Goal: Information Seeking & Learning: Learn about a topic

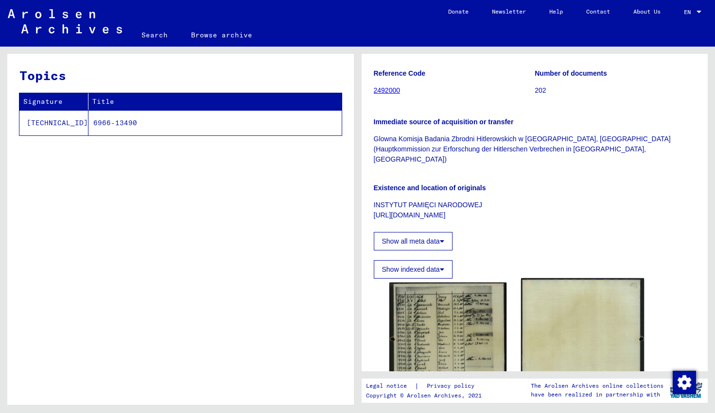
scroll to position [87, 0]
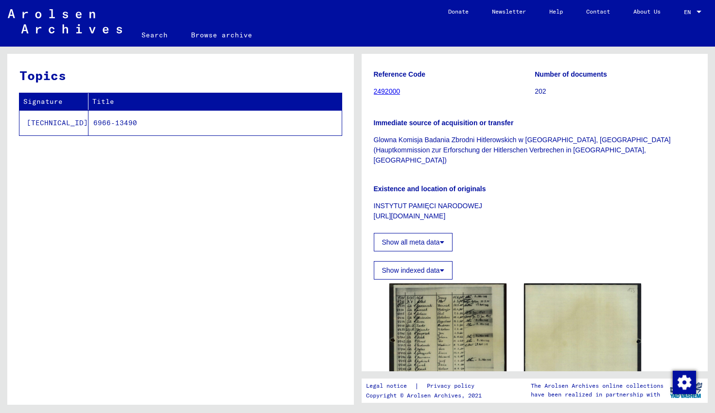
click at [391, 95] on link "2492000" at bounding box center [387, 91] width 27 height 8
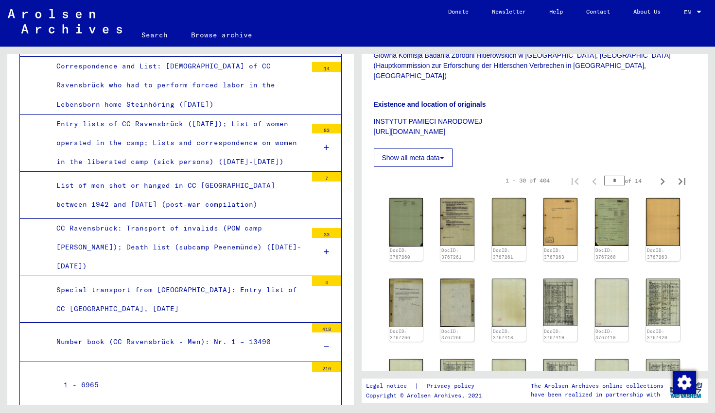
scroll to position [174, 0]
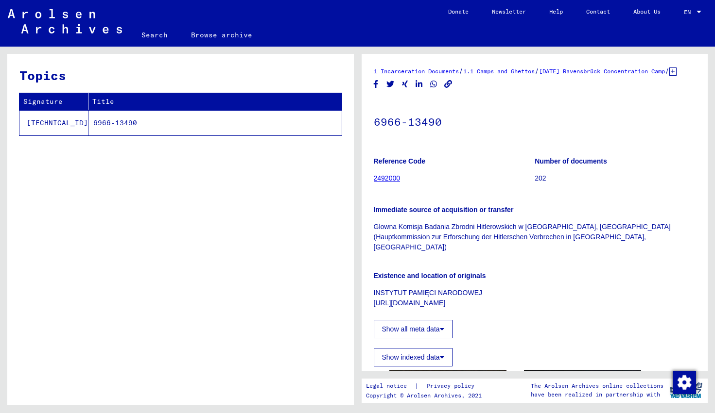
click at [383, 182] on link "2492000" at bounding box center [387, 178] width 27 height 8
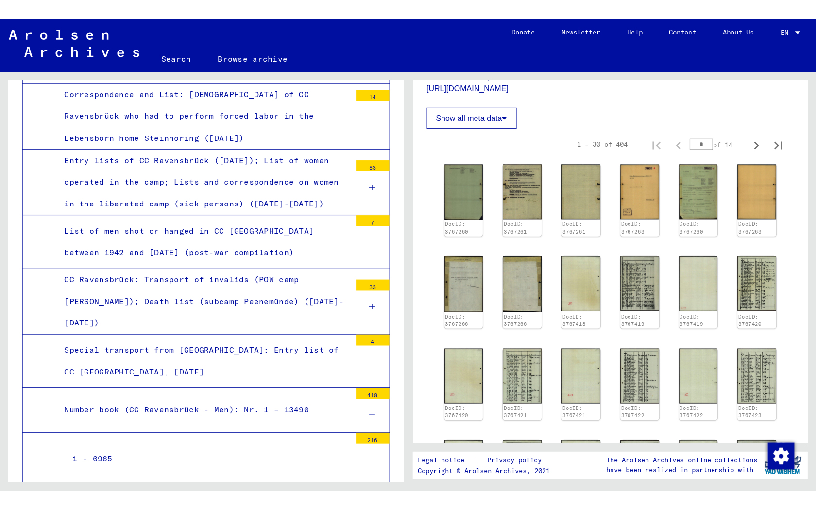
scroll to position [246, 0]
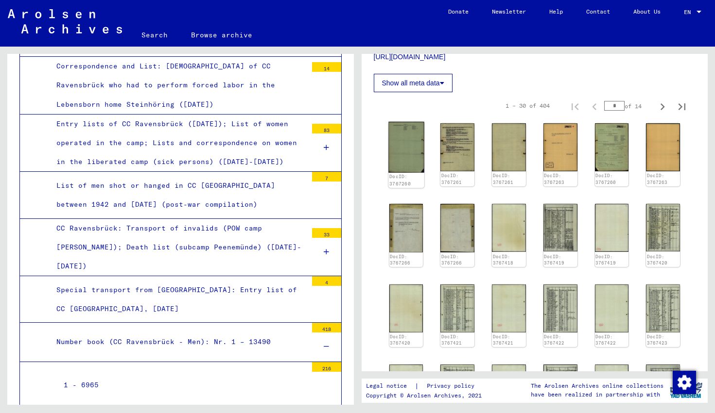
click at [409, 146] on img at bounding box center [405, 147] width 35 height 51
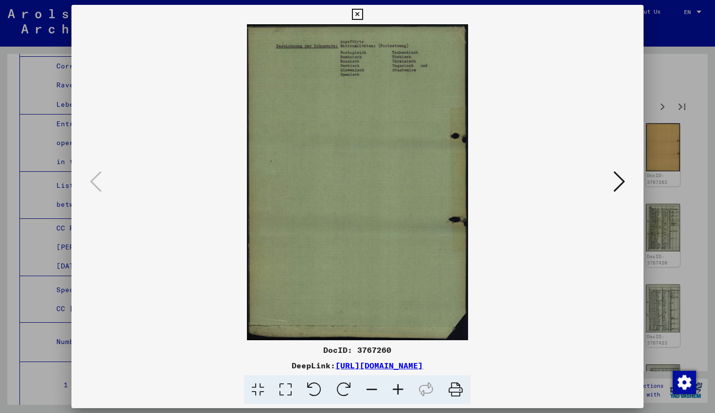
click at [624, 183] on icon at bounding box center [619, 181] width 12 height 23
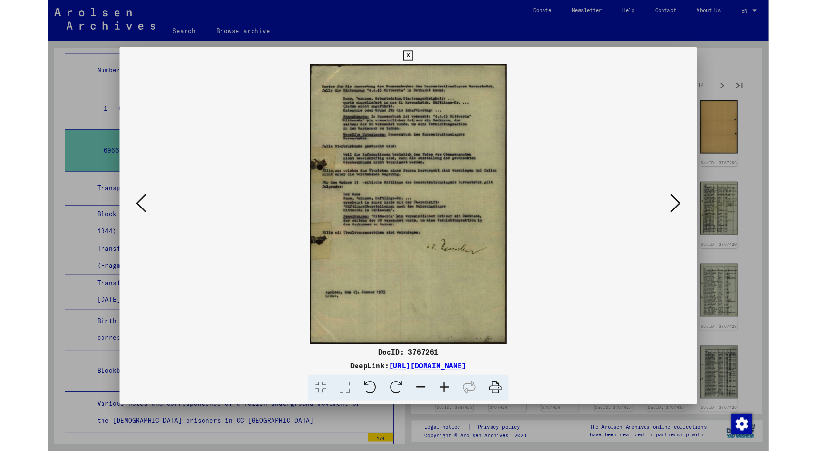
scroll to position [3351, 0]
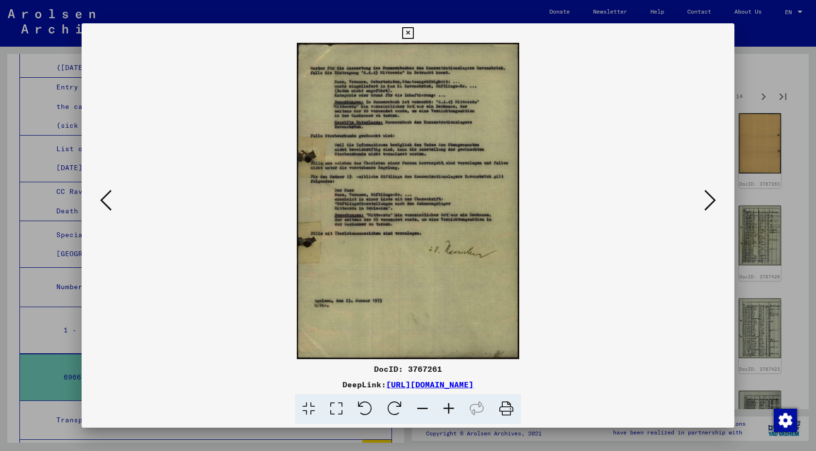
click at [446, 411] on icon at bounding box center [449, 409] width 26 height 30
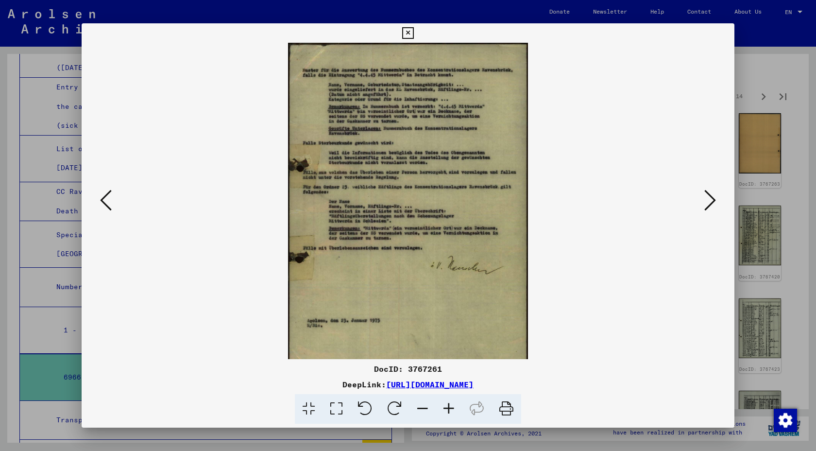
click at [446, 411] on icon at bounding box center [449, 409] width 26 height 30
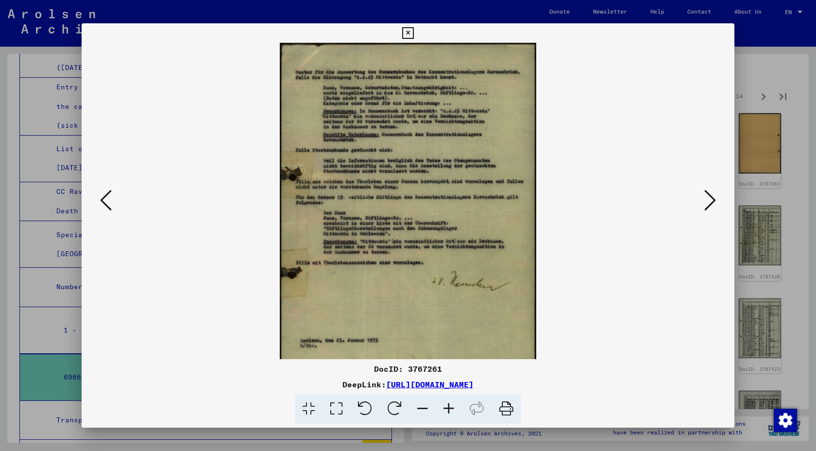
click at [446, 411] on icon at bounding box center [449, 409] width 26 height 30
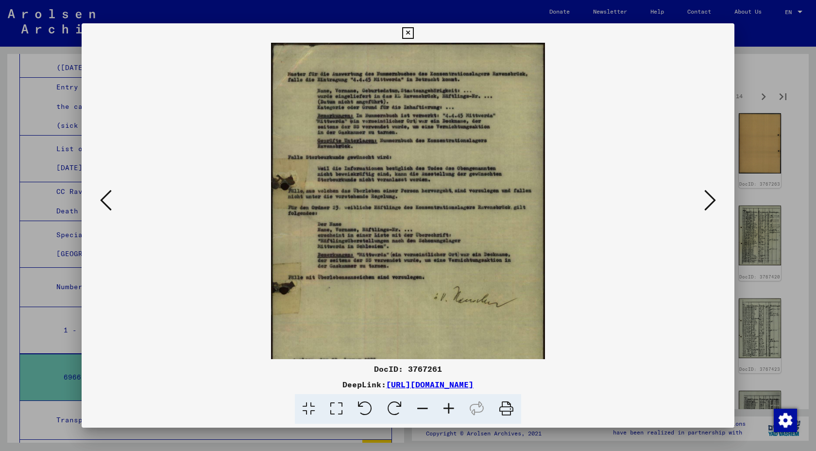
click at [446, 411] on icon at bounding box center [449, 409] width 26 height 30
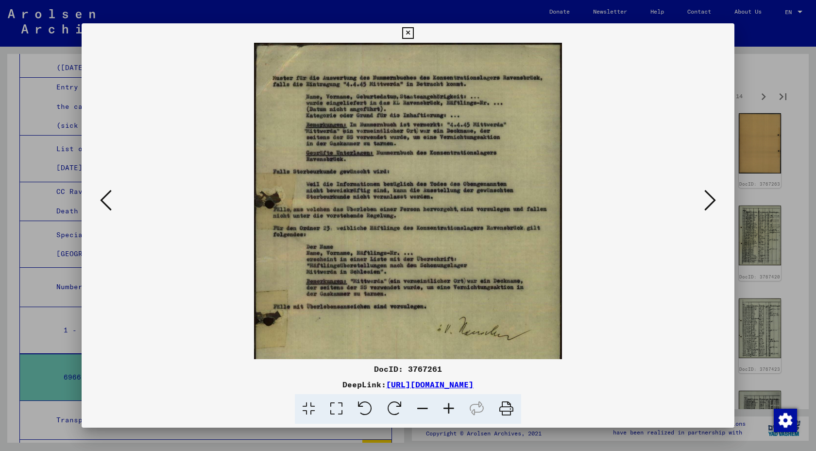
click at [446, 411] on icon at bounding box center [449, 409] width 26 height 30
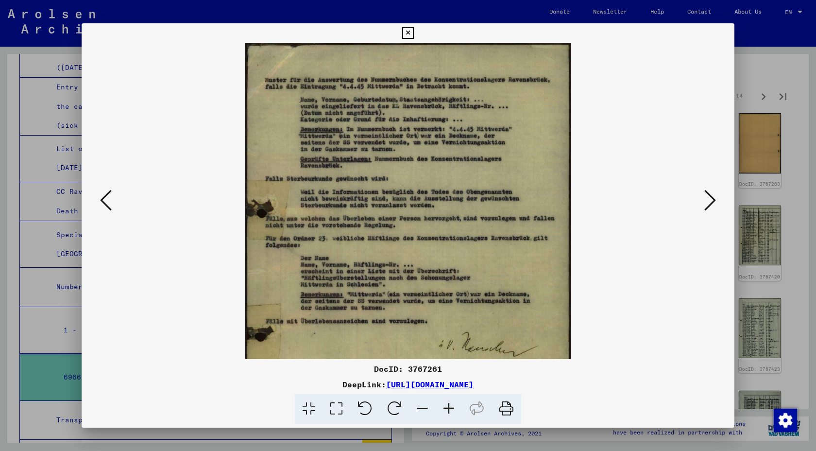
click at [336, 406] on icon at bounding box center [337, 409] width 28 height 30
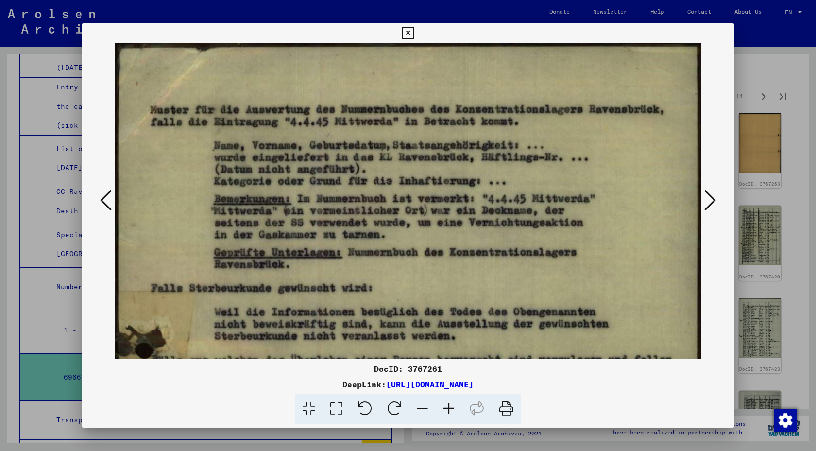
click at [712, 201] on icon at bounding box center [710, 200] width 12 height 23
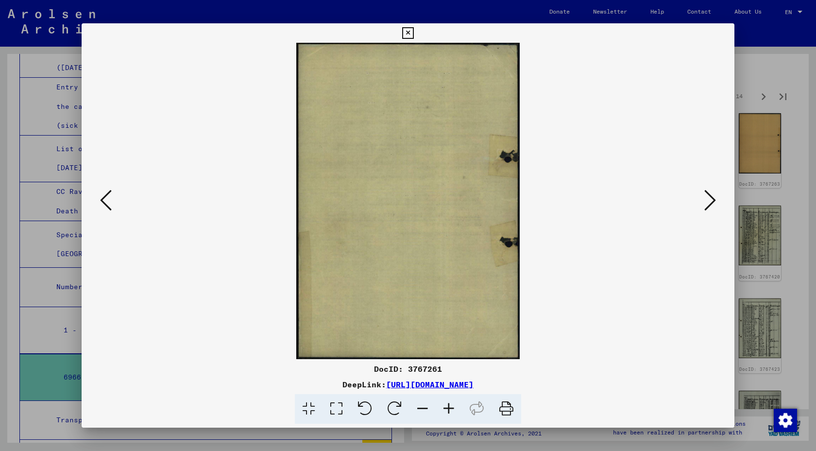
click at [712, 201] on icon at bounding box center [710, 200] width 12 height 23
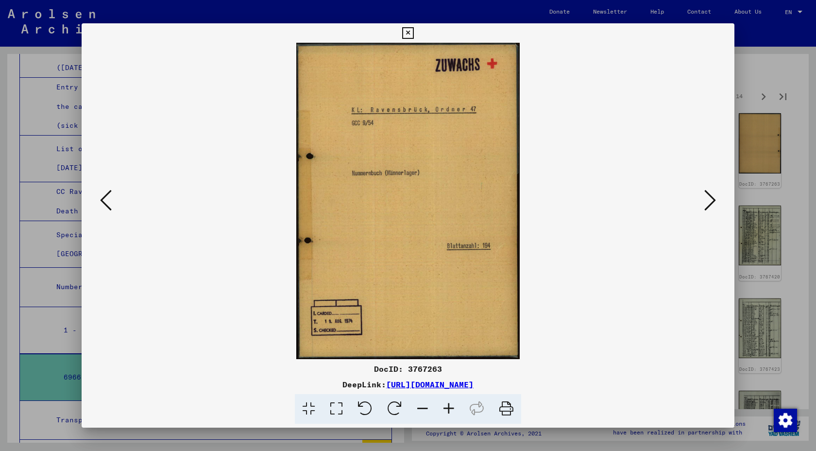
click at [712, 201] on icon at bounding box center [710, 200] width 12 height 23
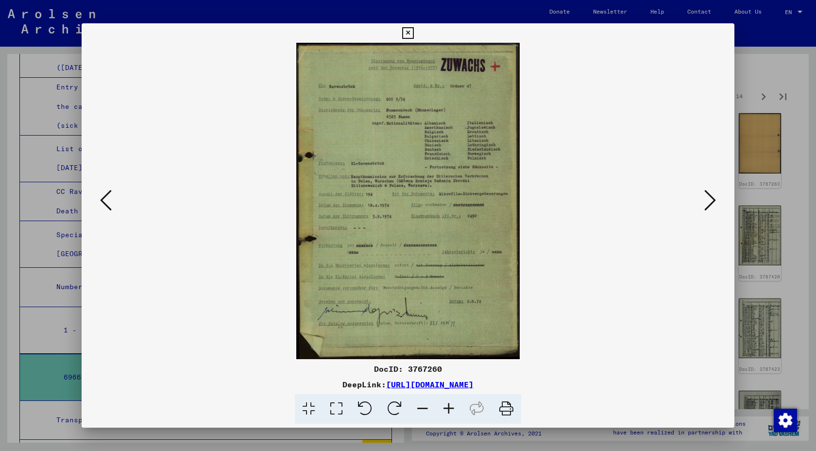
click at [336, 409] on icon at bounding box center [337, 409] width 28 height 30
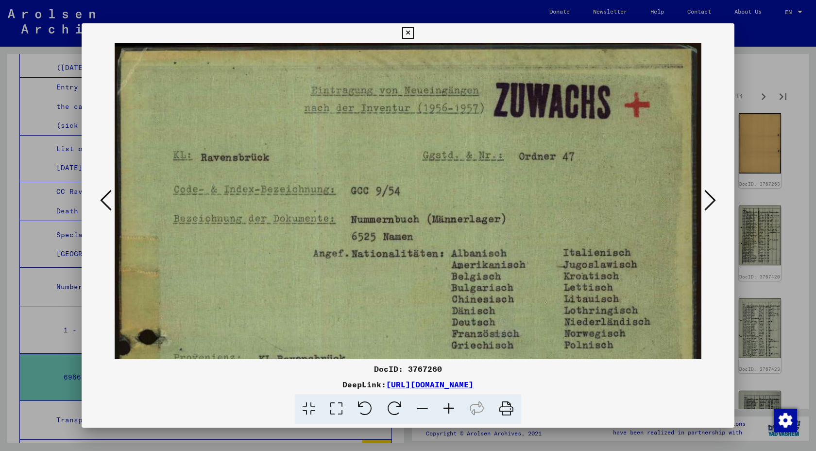
click at [309, 413] on icon at bounding box center [309, 409] width 28 height 30
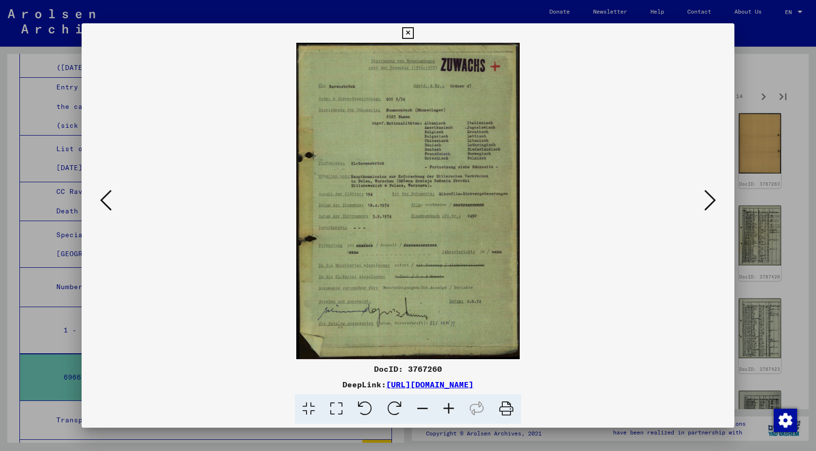
click at [343, 407] on icon at bounding box center [337, 409] width 28 height 30
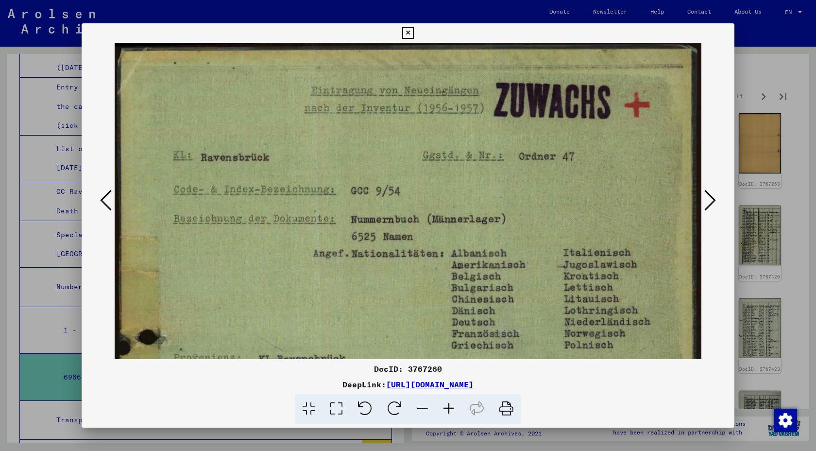
click at [707, 199] on icon at bounding box center [710, 200] width 12 height 23
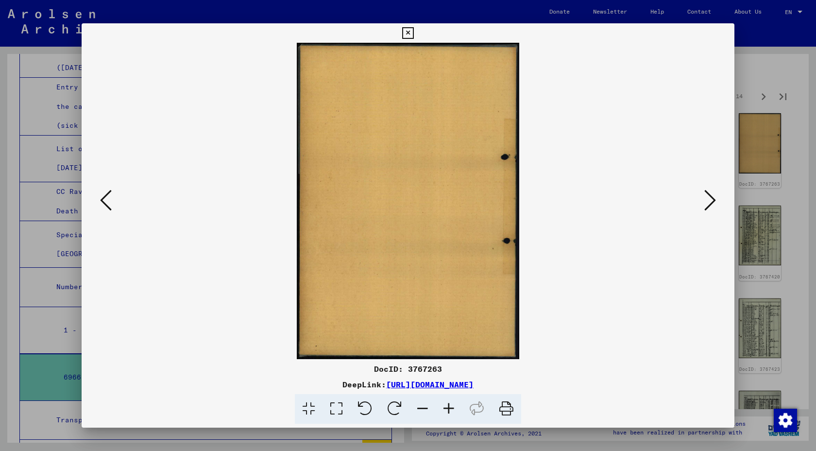
click at [707, 199] on icon at bounding box center [710, 200] width 12 height 23
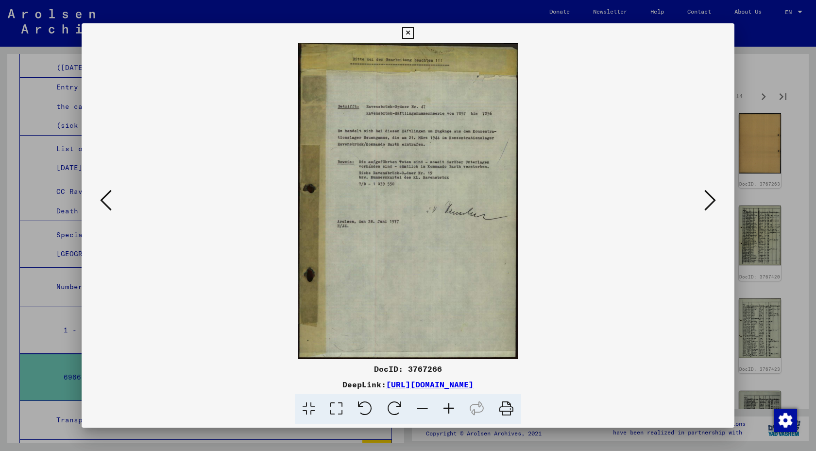
click at [707, 199] on icon at bounding box center [710, 200] width 12 height 23
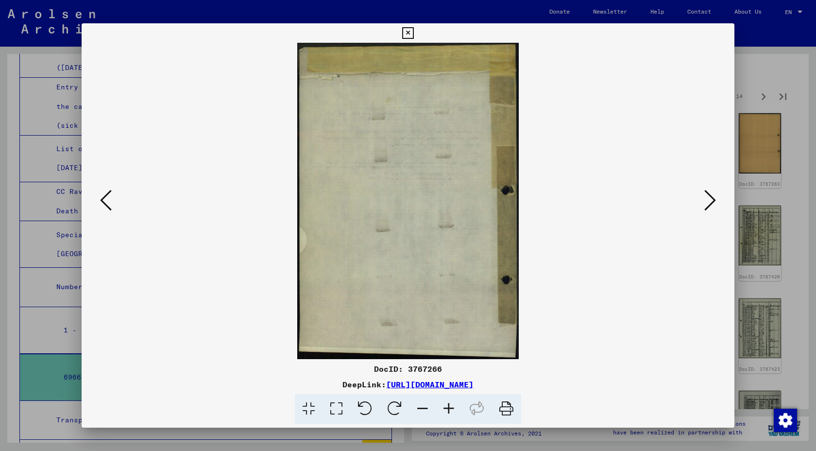
click at [707, 199] on icon at bounding box center [710, 200] width 12 height 23
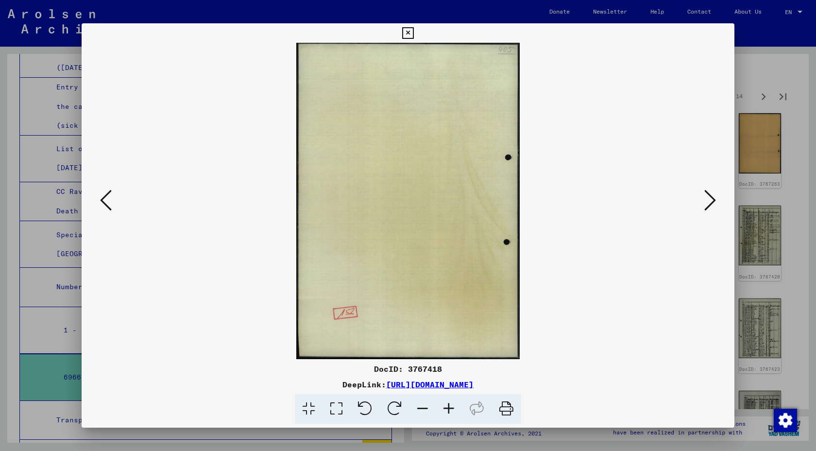
click at [707, 199] on icon at bounding box center [710, 200] width 12 height 23
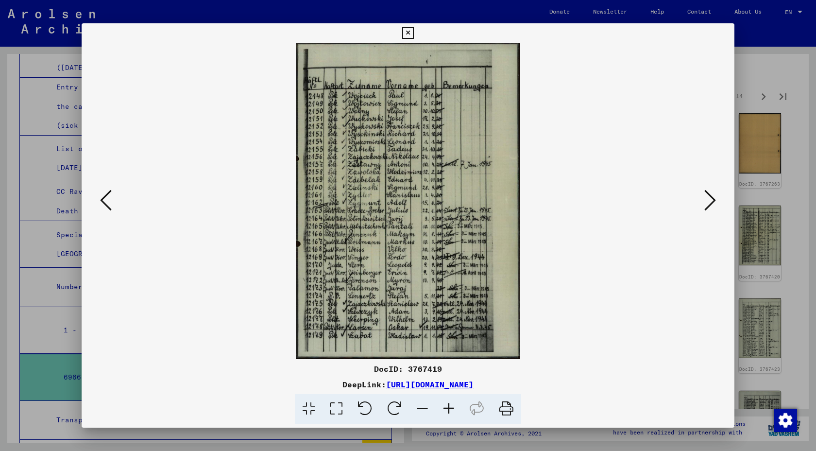
click at [708, 200] on icon at bounding box center [710, 200] width 12 height 23
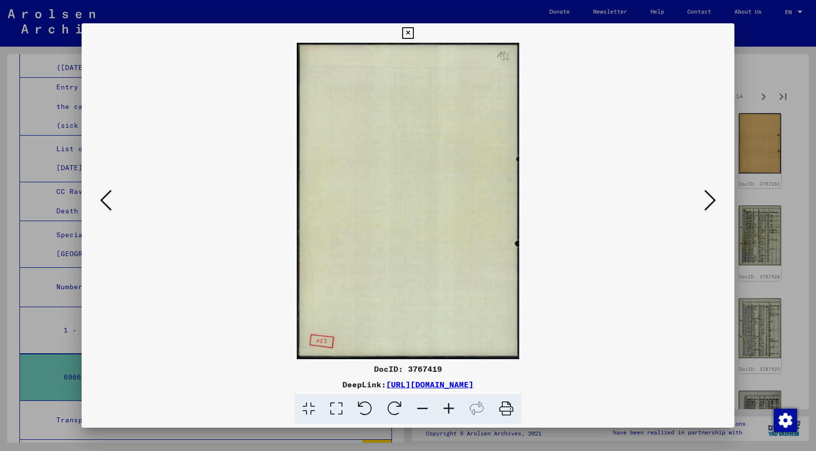
click at [708, 200] on icon at bounding box center [710, 200] width 12 height 23
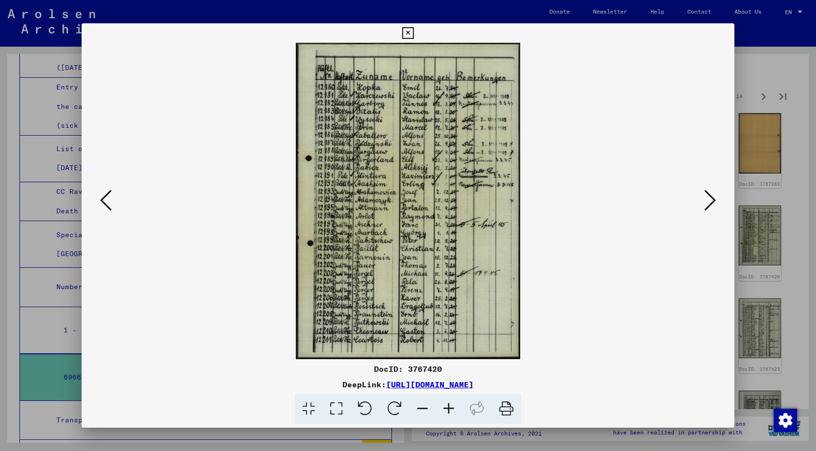
click at [708, 200] on icon at bounding box center [710, 200] width 12 height 23
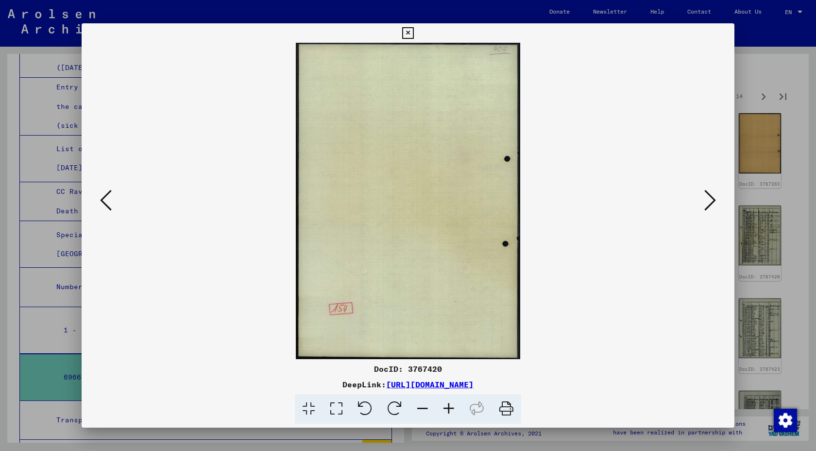
click at [708, 200] on icon at bounding box center [710, 200] width 12 height 23
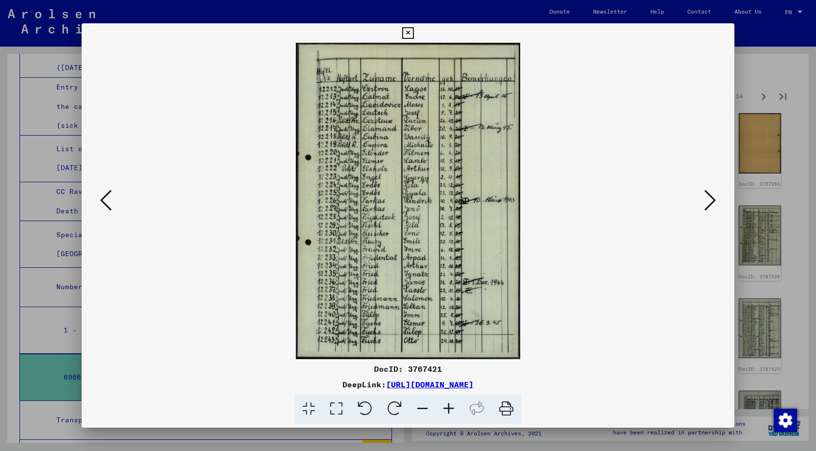
click at [708, 200] on icon at bounding box center [710, 200] width 12 height 23
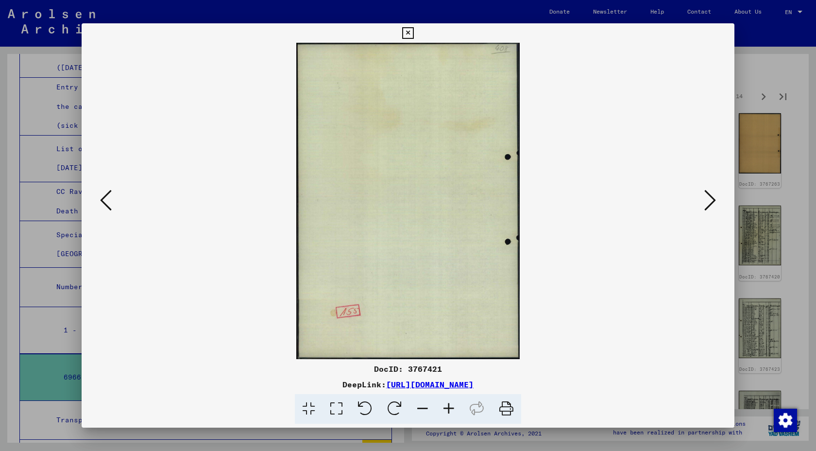
click at [708, 200] on icon at bounding box center [710, 200] width 12 height 23
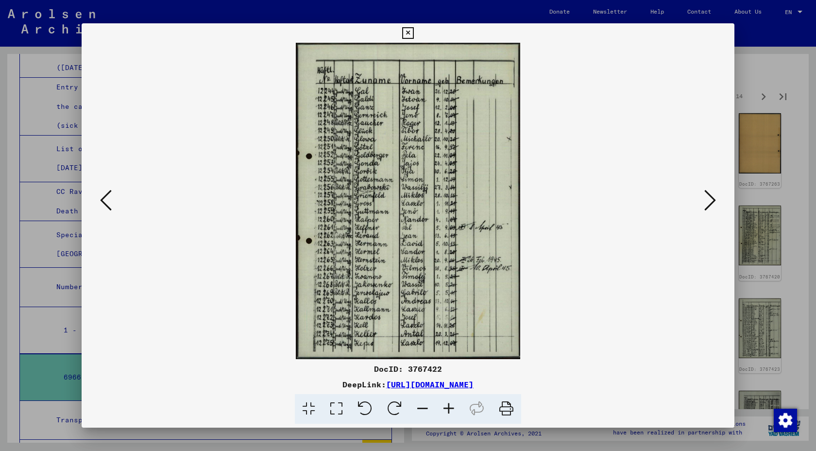
click at [708, 200] on icon at bounding box center [710, 200] width 12 height 23
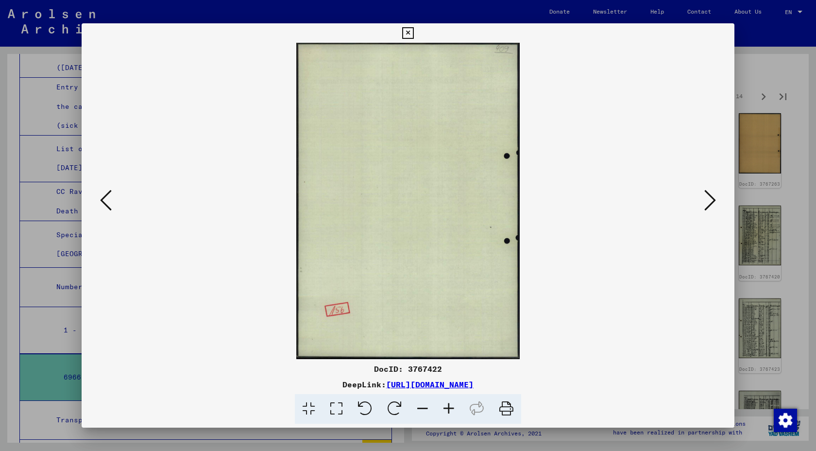
click at [708, 200] on icon at bounding box center [710, 200] width 12 height 23
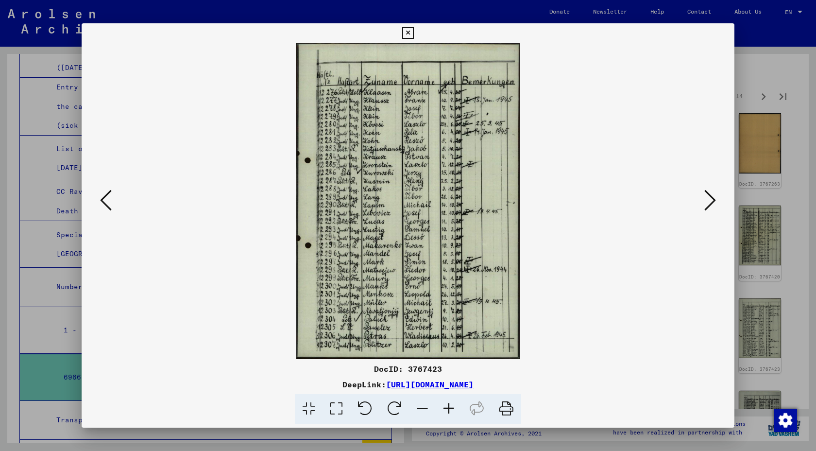
click at [708, 200] on icon at bounding box center [710, 200] width 12 height 23
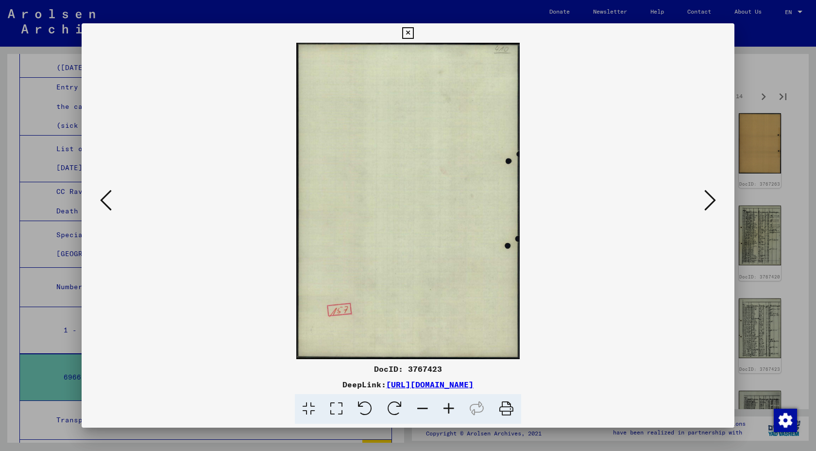
click at [708, 200] on icon at bounding box center [710, 200] width 12 height 23
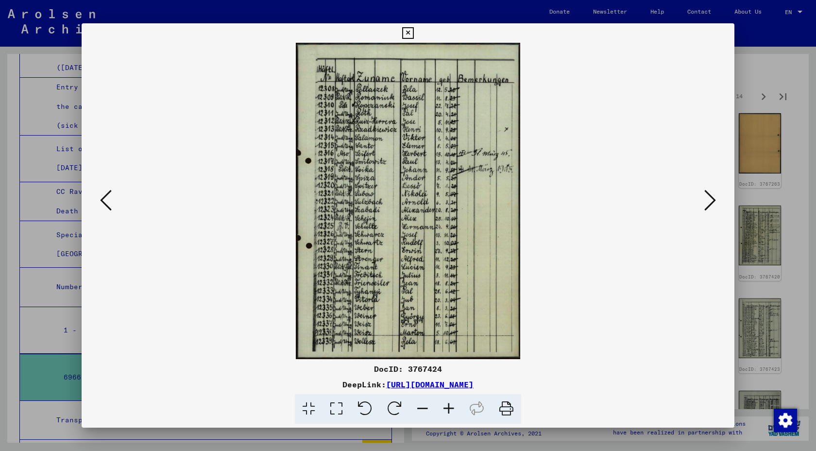
click at [708, 200] on icon at bounding box center [710, 200] width 12 height 23
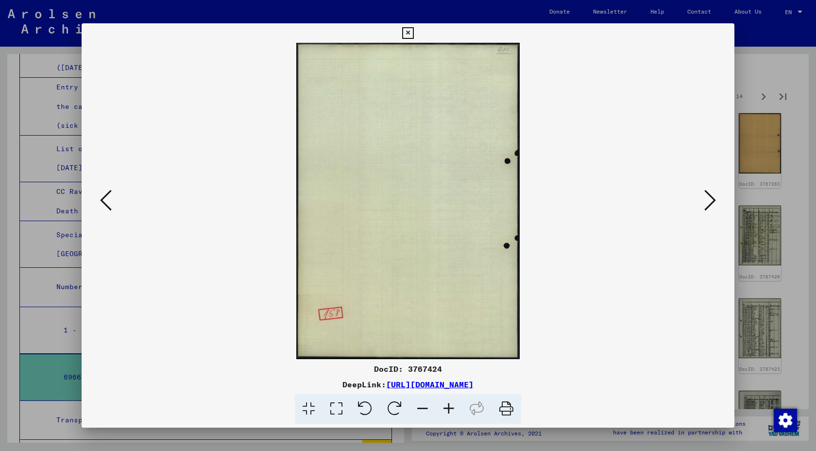
click at [708, 200] on icon at bounding box center [710, 200] width 12 height 23
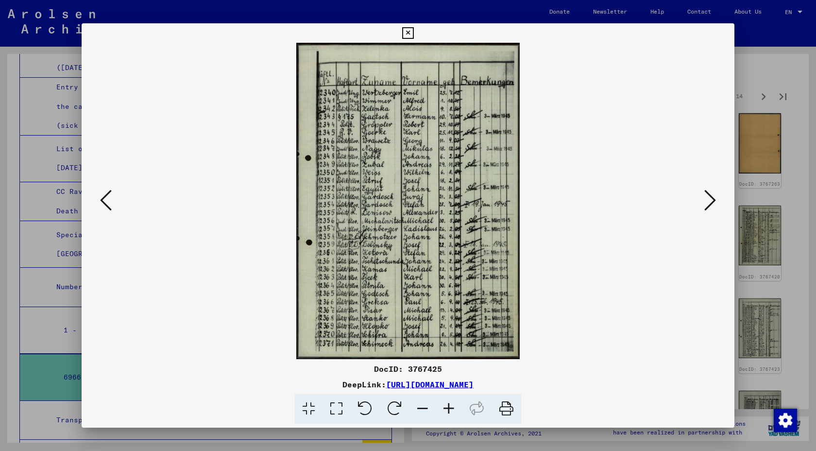
click at [708, 200] on icon at bounding box center [710, 200] width 12 height 23
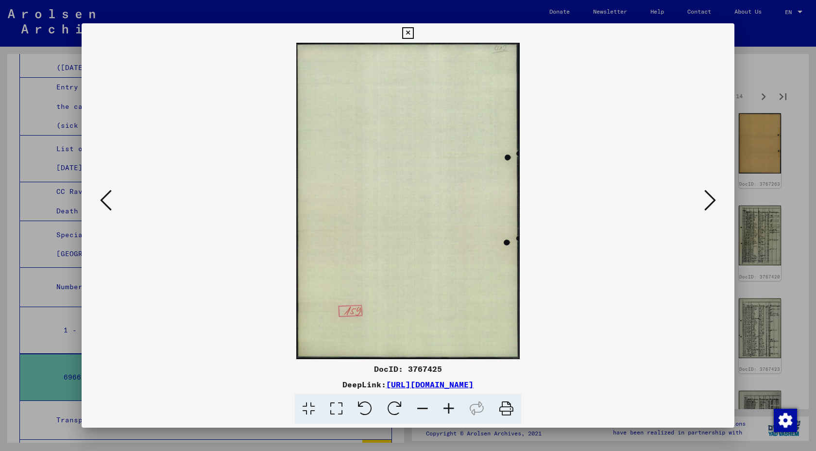
click at [708, 200] on icon at bounding box center [710, 200] width 12 height 23
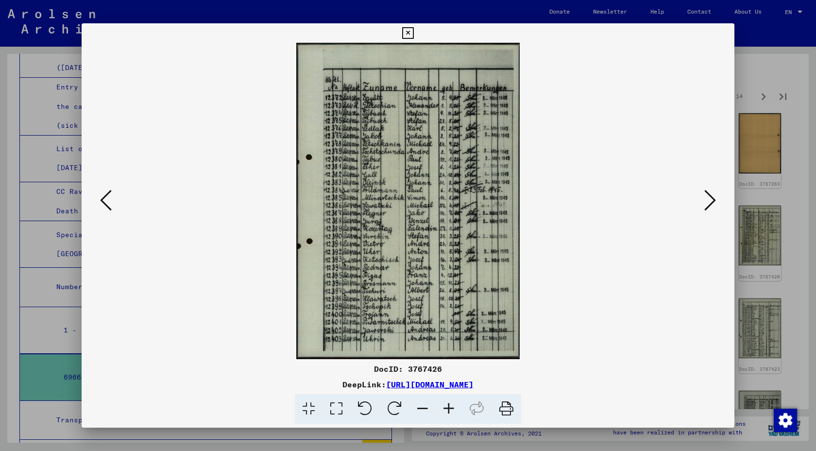
click at [708, 200] on icon at bounding box center [710, 200] width 12 height 23
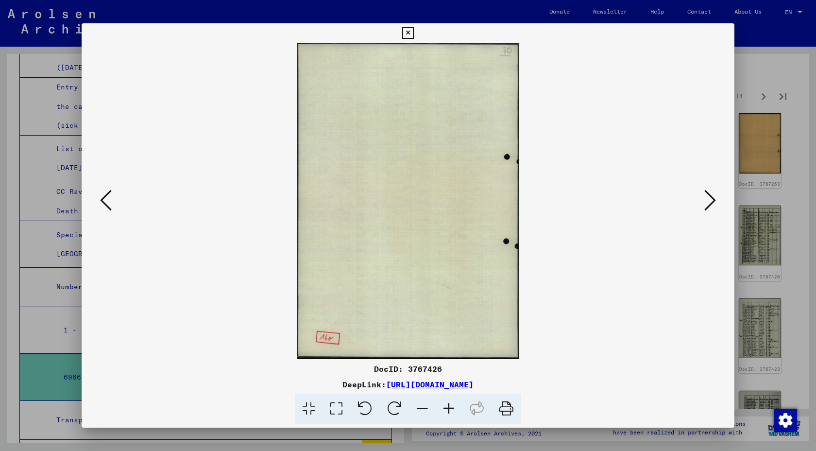
click at [708, 200] on icon at bounding box center [710, 200] width 12 height 23
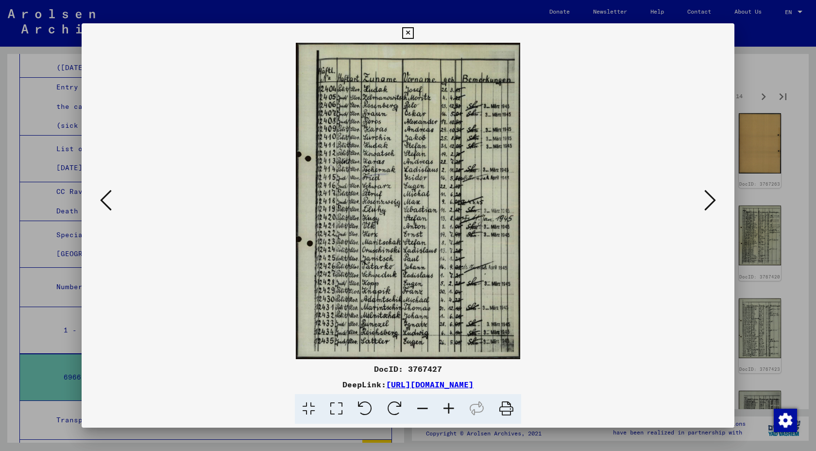
click at [708, 200] on icon at bounding box center [710, 200] width 12 height 23
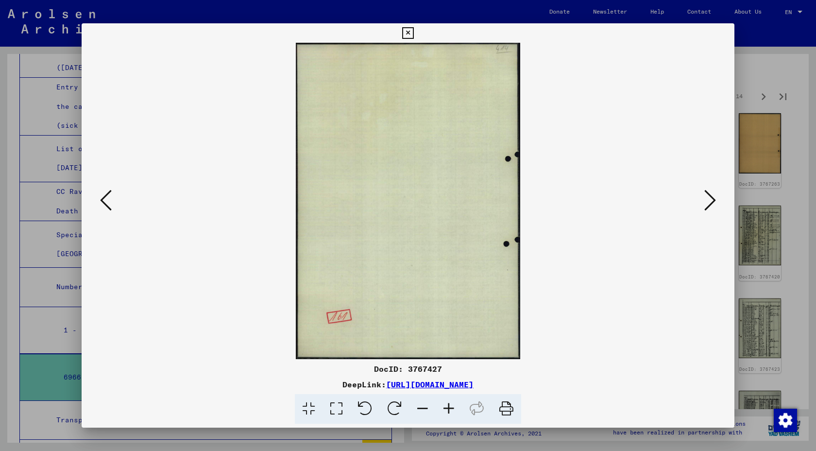
click at [708, 200] on icon at bounding box center [710, 200] width 12 height 23
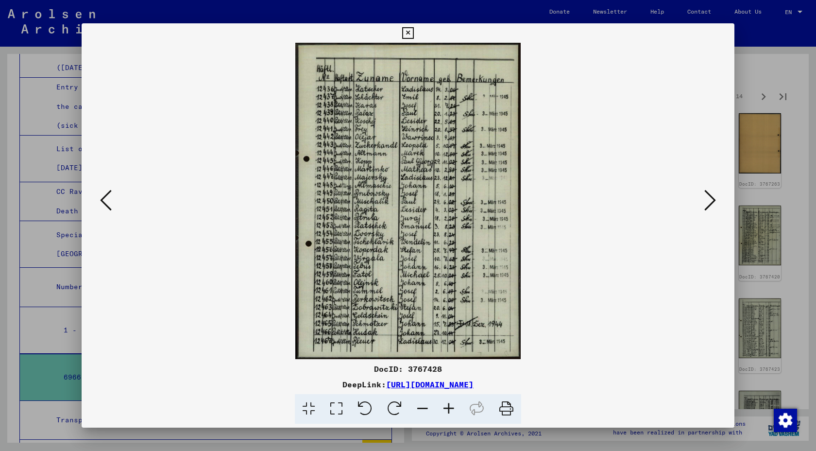
click at [706, 200] on icon at bounding box center [710, 200] width 12 height 23
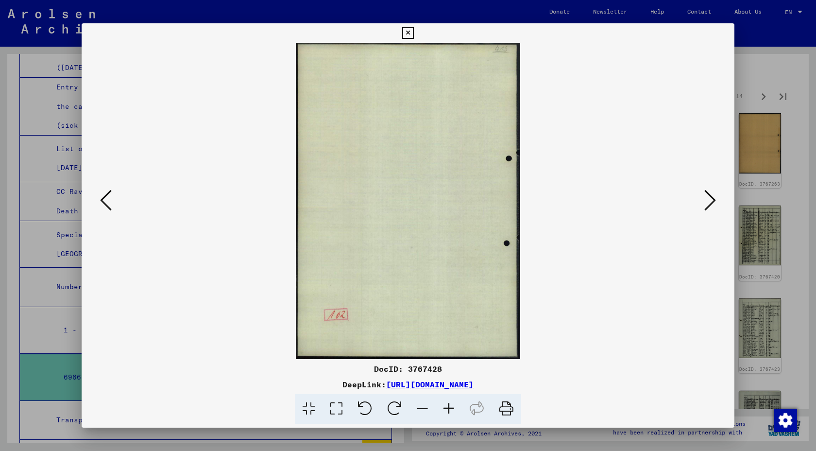
click at [706, 200] on icon at bounding box center [710, 200] width 12 height 23
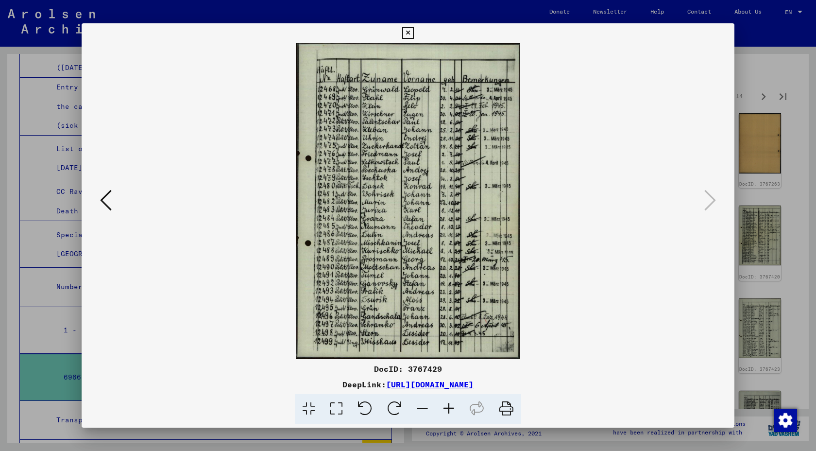
click at [404, 33] on icon at bounding box center [407, 33] width 11 height 12
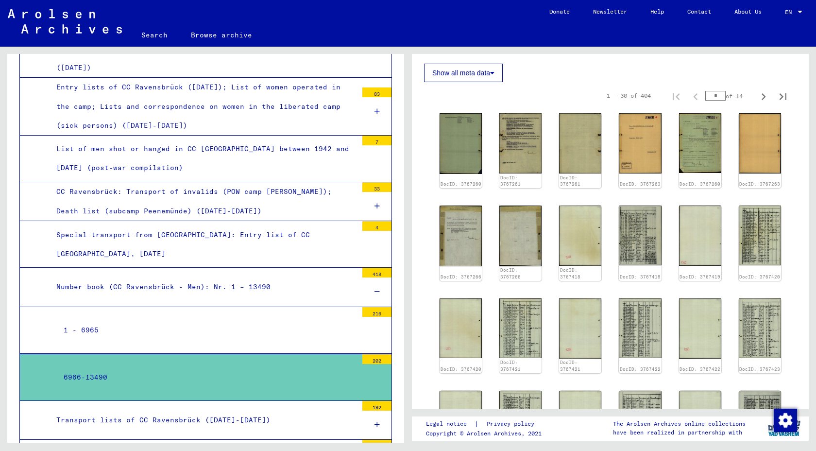
click at [210, 411] on div "Transport lists of CC Ravensbrück ([DATE]-[DATE])" at bounding box center [203, 420] width 309 height 19
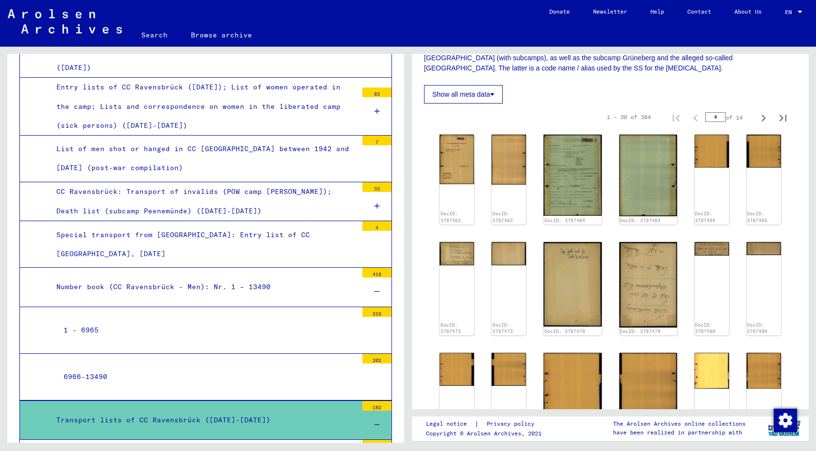
scroll to position [197, 0]
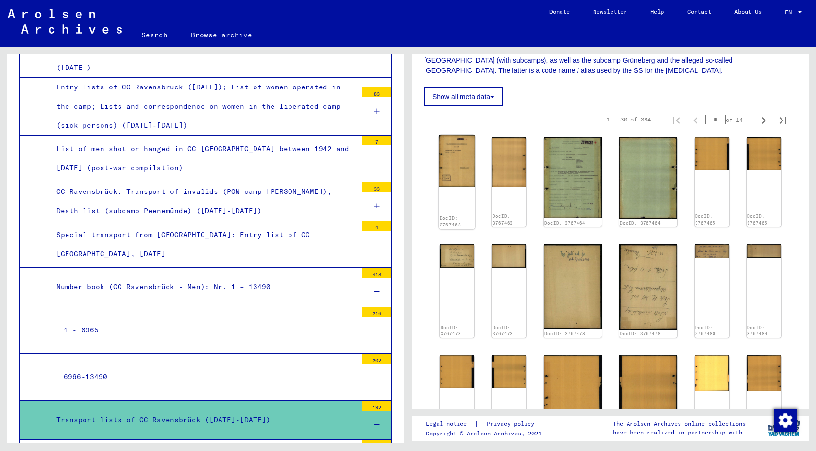
click at [461, 190] on div "DocID: 3767463" at bounding box center [457, 182] width 36 height 94
click at [461, 173] on img at bounding box center [457, 161] width 36 height 52
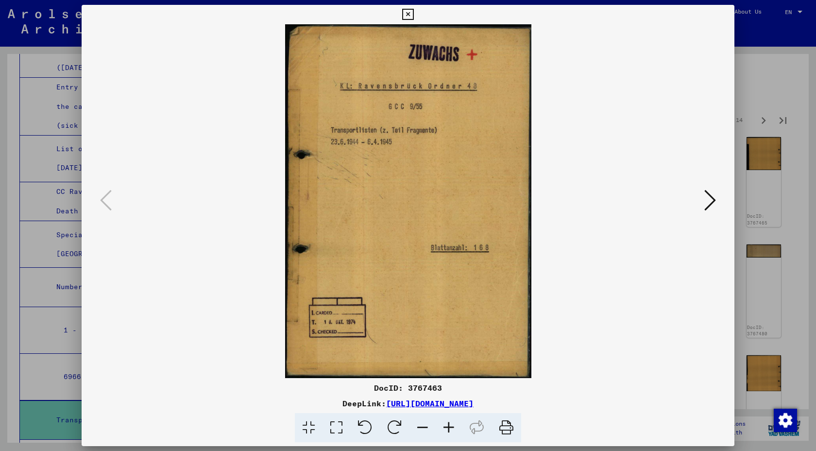
click at [706, 199] on icon at bounding box center [710, 200] width 12 height 23
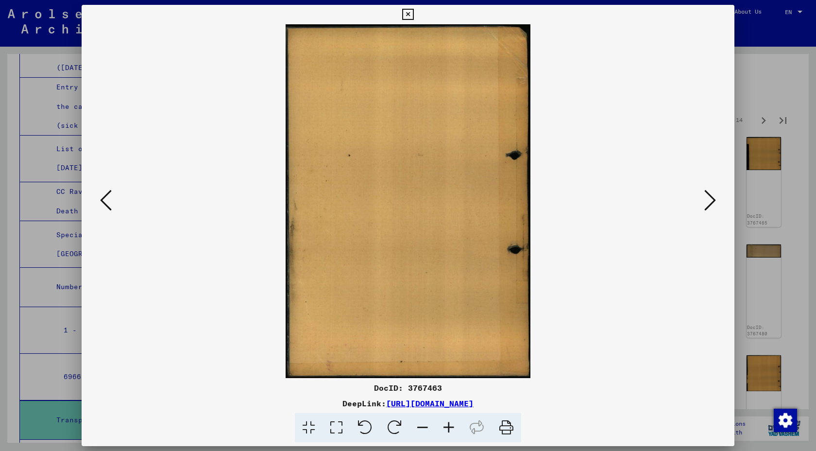
click at [706, 199] on icon at bounding box center [710, 200] width 12 height 23
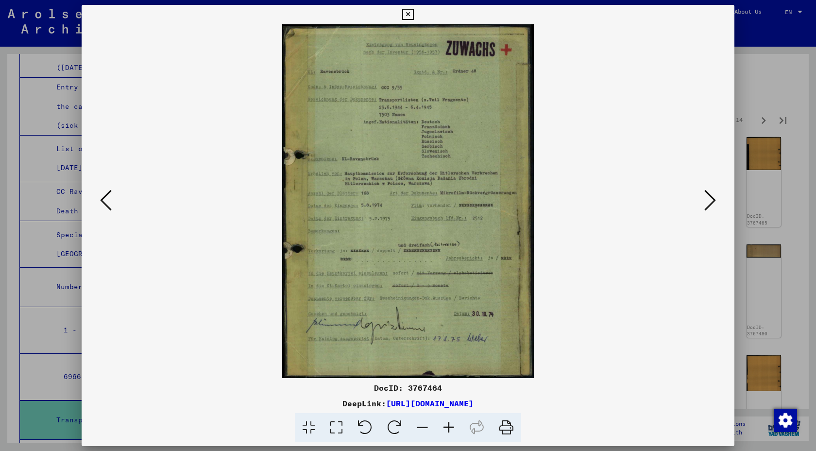
click at [706, 199] on icon at bounding box center [710, 200] width 12 height 23
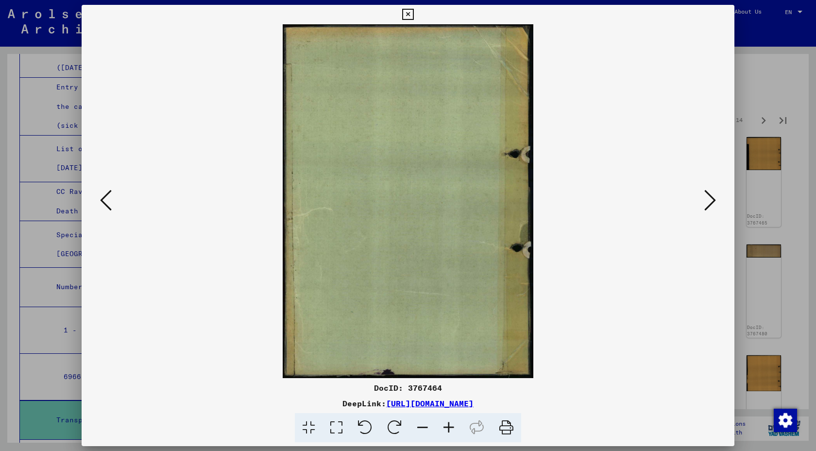
click at [706, 199] on icon at bounding box center [710, 200] width 12 height 23
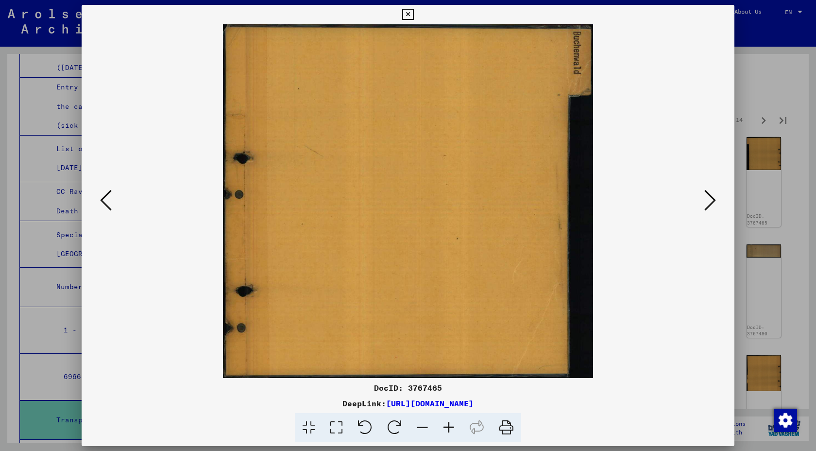
click at [108, 194] on icon at bounding box center [106, 200] width 12 height 23
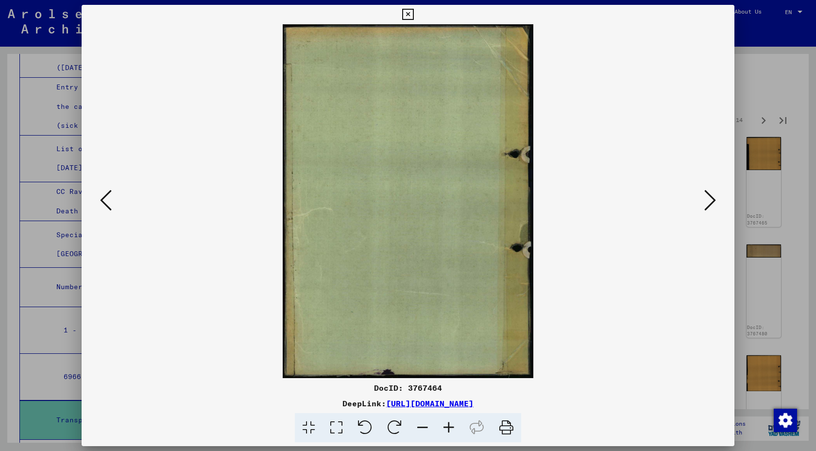
click at [108, 194] on icon at bounding box center [106, 200] width 12 height 23
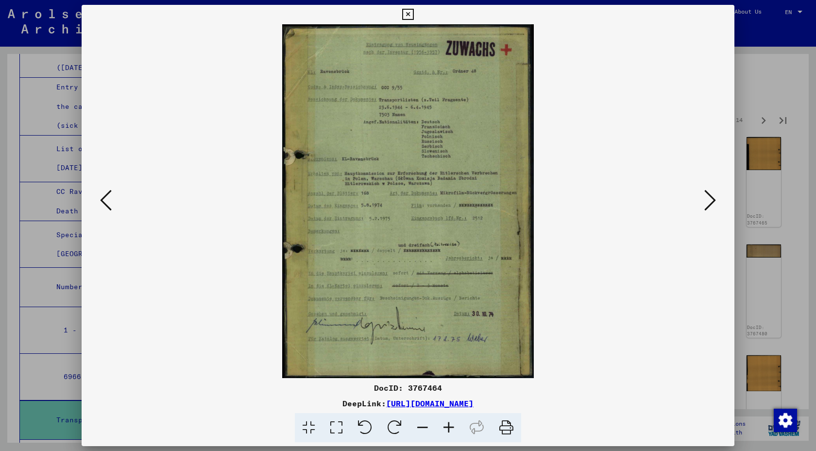
click at [708, 201] on icon at bounding box center [710, 200] width 12 height 23
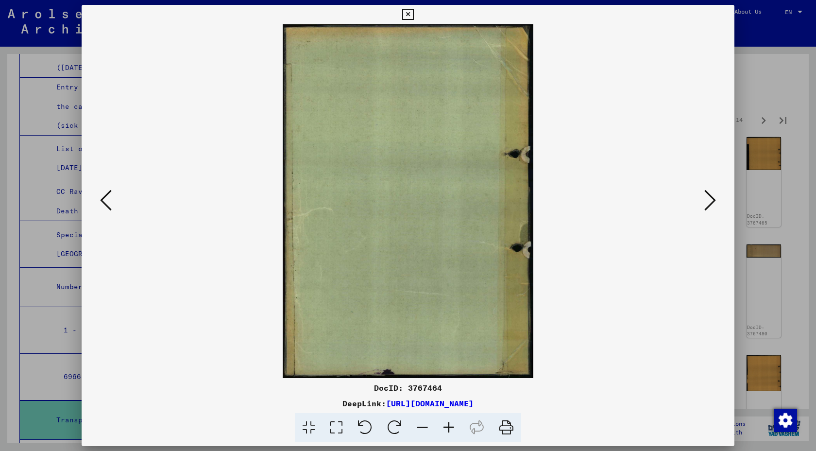
click at [708, 201] on icon at bounding box center [710, 200] width 12 height 23
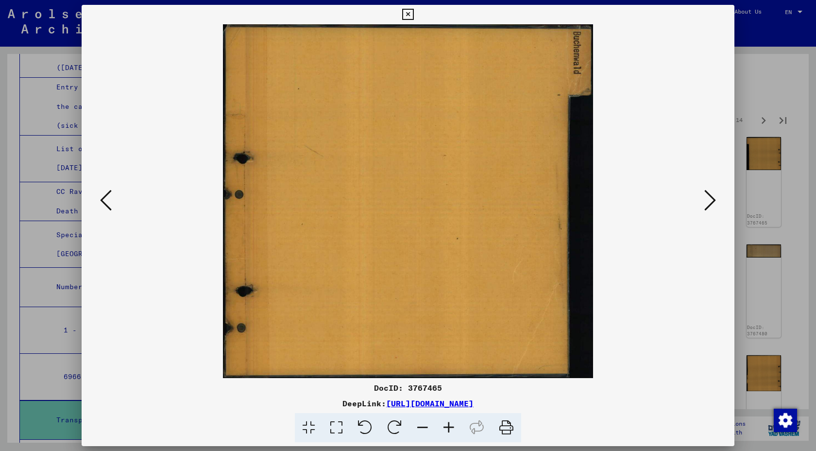
click at [708, 201] on icon at bounding box center [710, 200] width 12 height 23
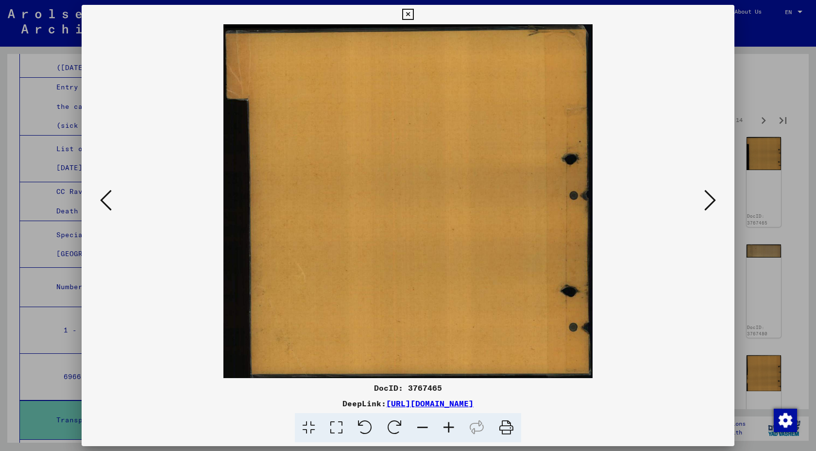
click at [708, 201] on icon at bounding box center [710, 200] width 12 height 23
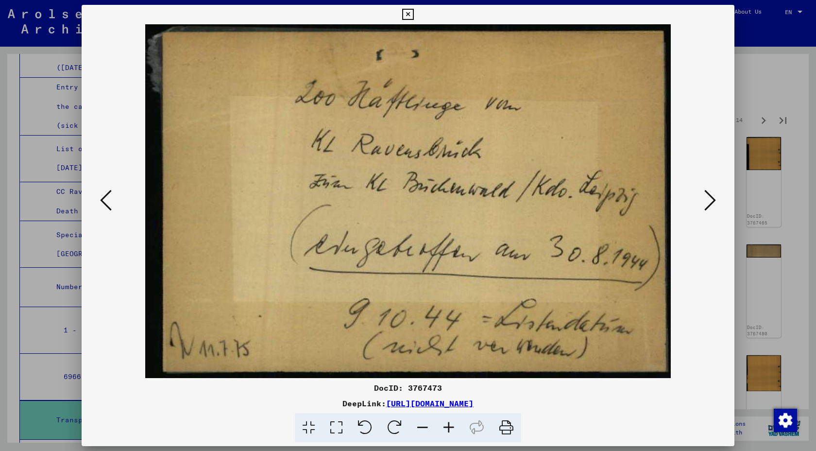
click at [708, 201] on icon at bounding box center [710, 200] width 12 height 23
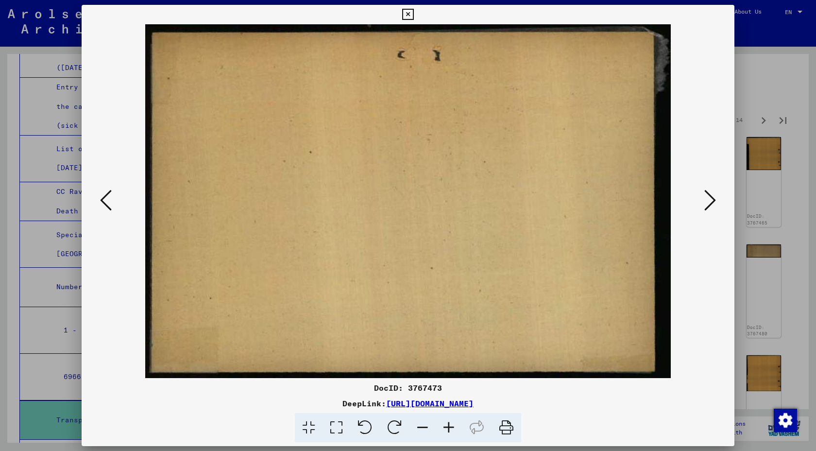
click at [708, 201] on icon at bounding box center [710, 200] width 12 height 23
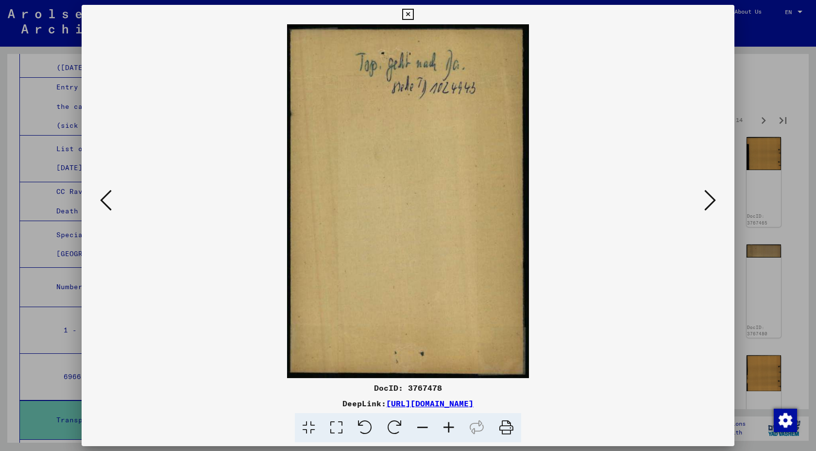
click at [708, 201] on icon at bounding box center [710, 200] width 12 height 23
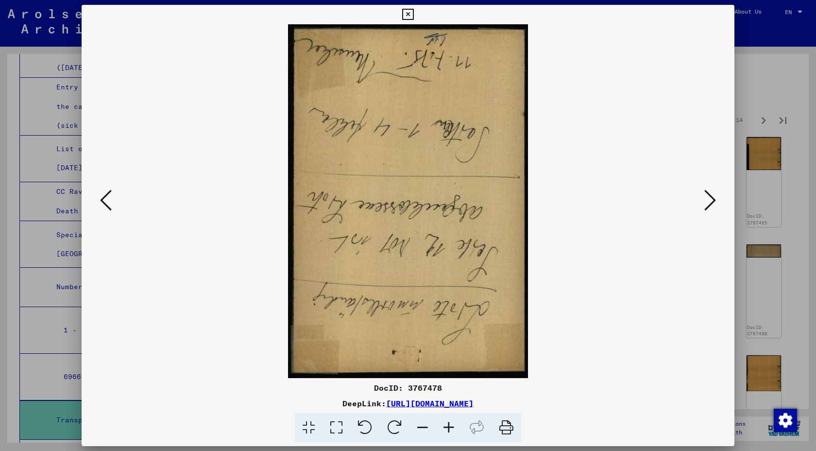
click at [708, 201] on icon at bounding box center [710, 200] width 12 height 23
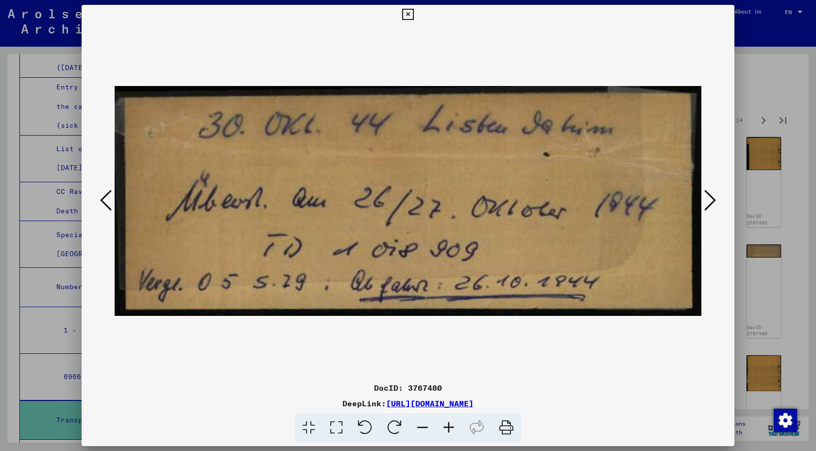
click at [708, 201] on icon at bounding box center [710, 200] width 12 height 23
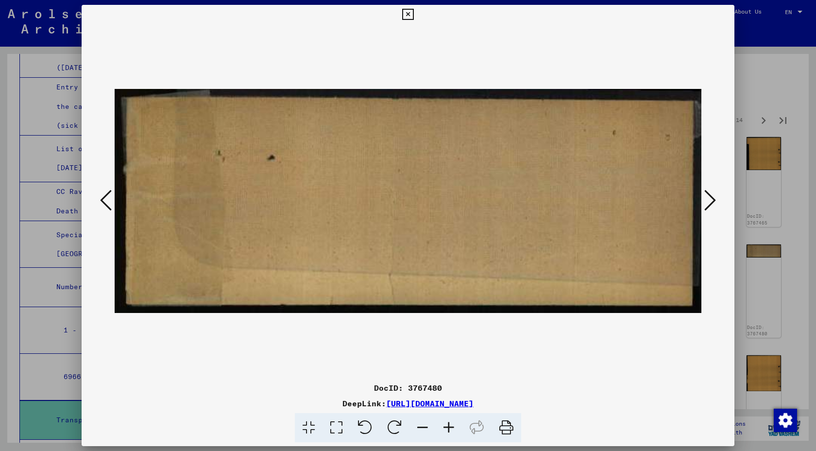
click at [708, 201] on icon at bounding box center [710, 200] width 12 height 23
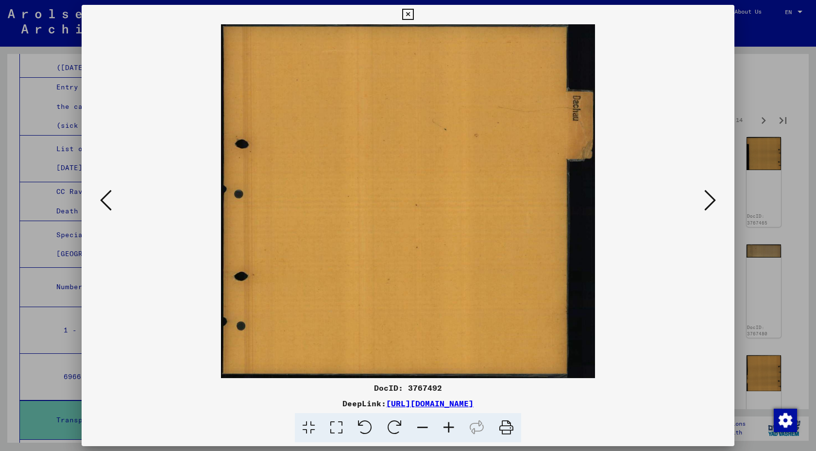
click at [708, 201] on icon at bounding box center [710, 200] width 12 height 23
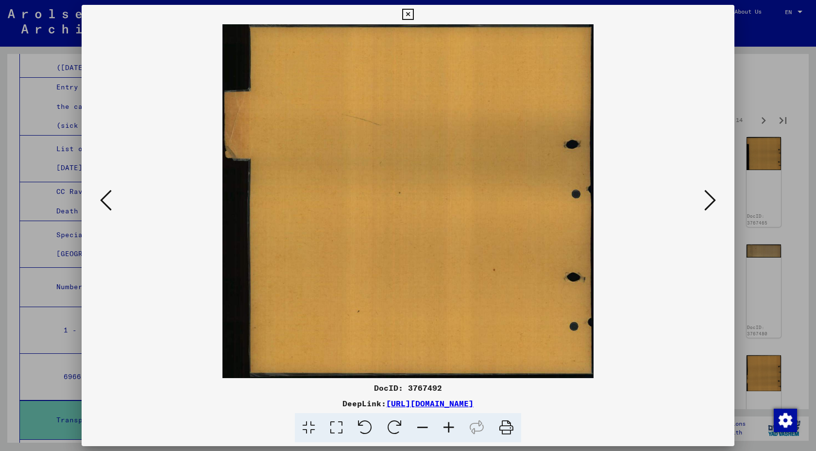
click at [708, 201] on icon at bounding box center [710, 200] width 12 height 23
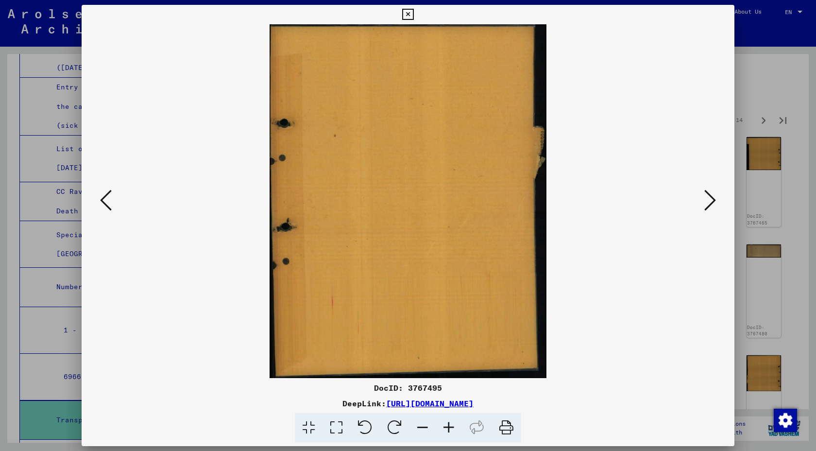
click at [708, 201] on icon at bounding box center [710, 200] width 12 height 23
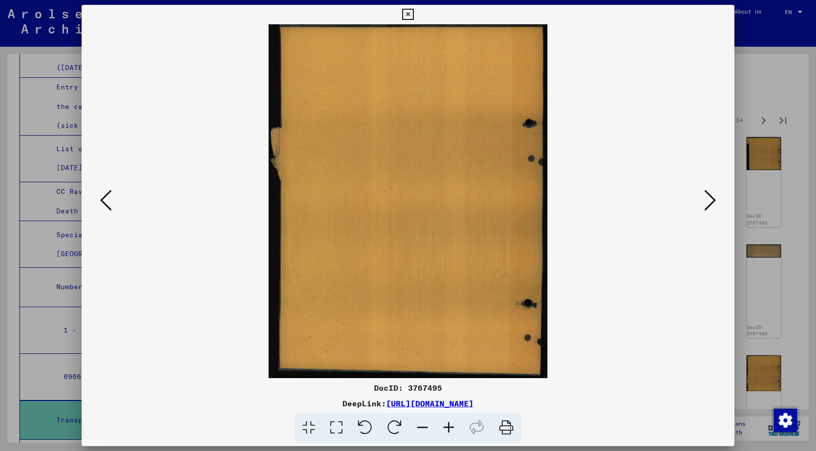
click at [708, 201] on icon at bounding box center [710, 200] width 12 height 23
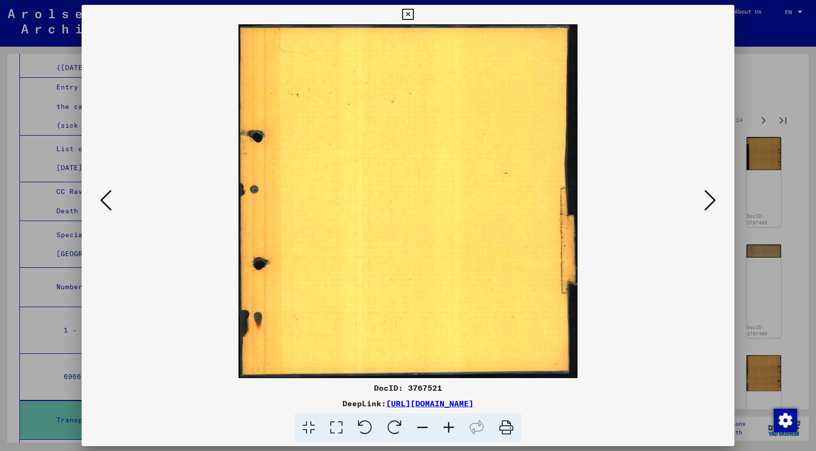
click at [708, 201] on icon at bounding box center [710, 200] width 12 height 23
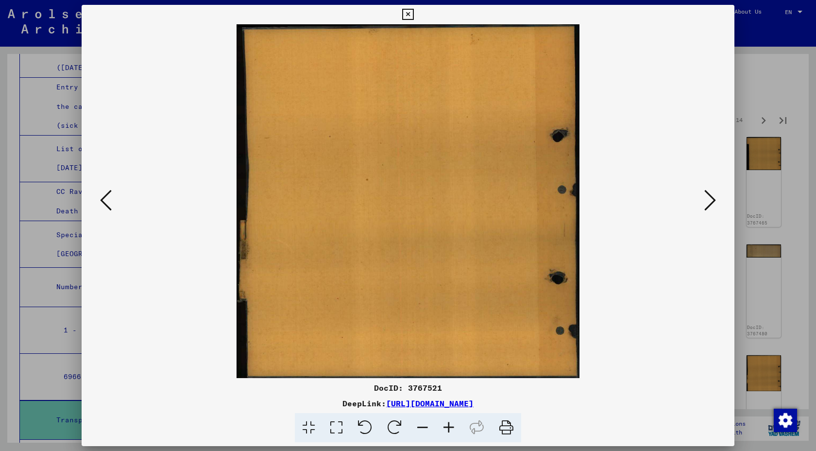
click at [708, 201] on icon at bounding box center [710, 200] width 12 height 23
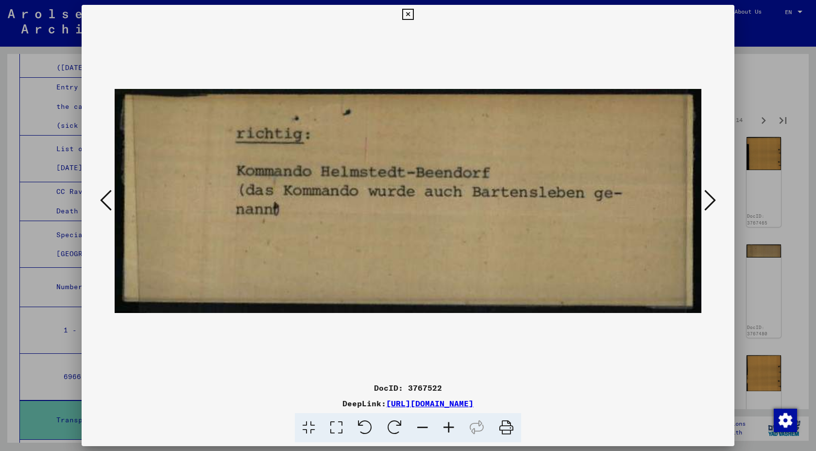
click at [708, 201] on icon at bounding box center [710, 200] width 12 height 23
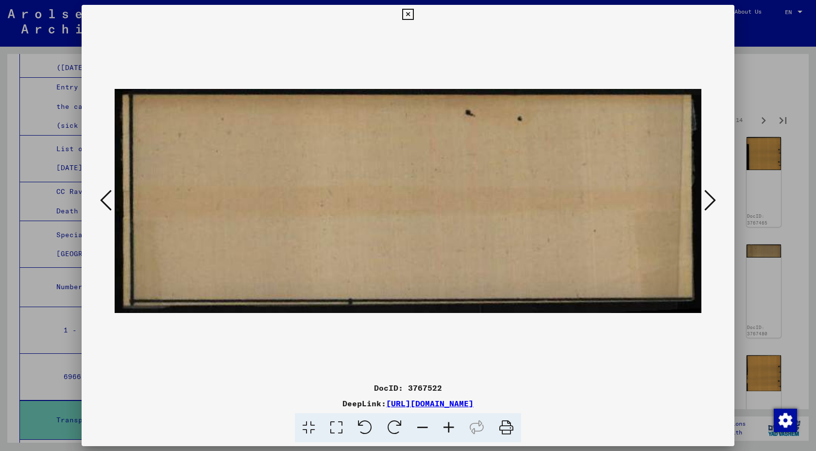
click at [708, 201] on icon at bounding box center [710, 200] width 12 height 23
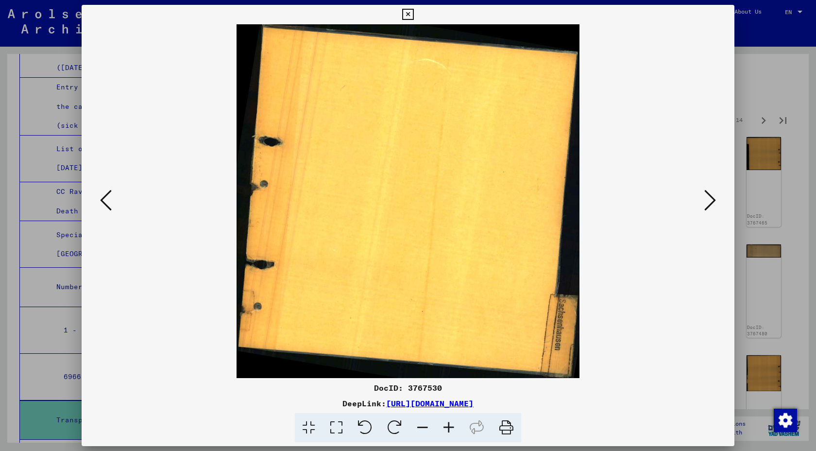
click at [708, 201] on icon at bounding box center [710, 200] width 12 height 23
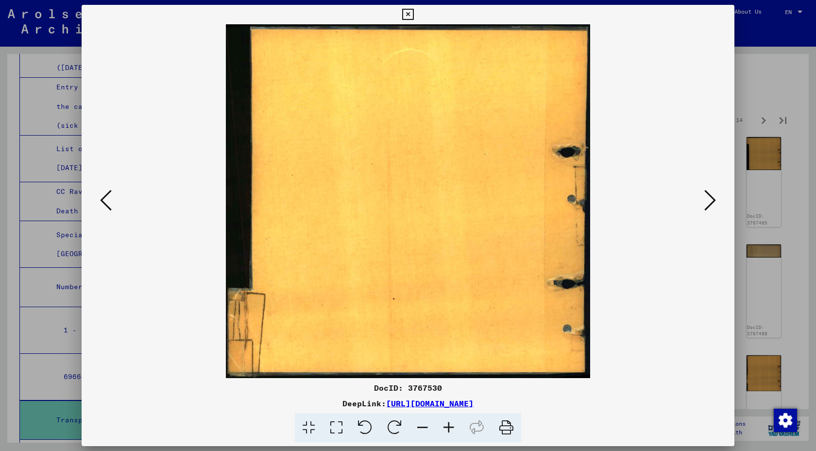
click at [708, 201] on icon at bounding box center [710, 200] width 12 height 23
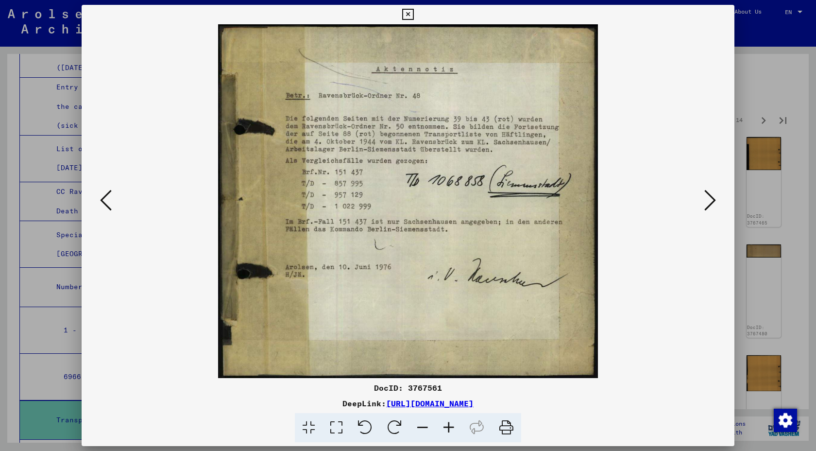
click at [708, 201] on icon at bounding box center [710, 200] width 12 height 23
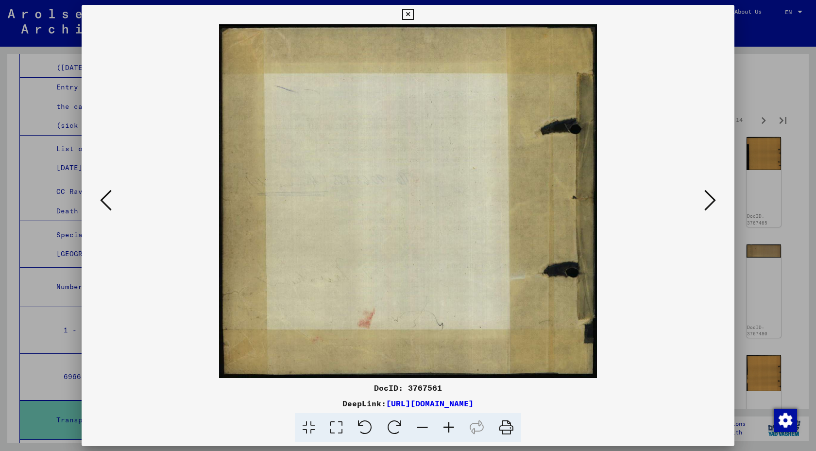
click at [708, 201] on icon at bounding box center [710, 200] width 12 height 23
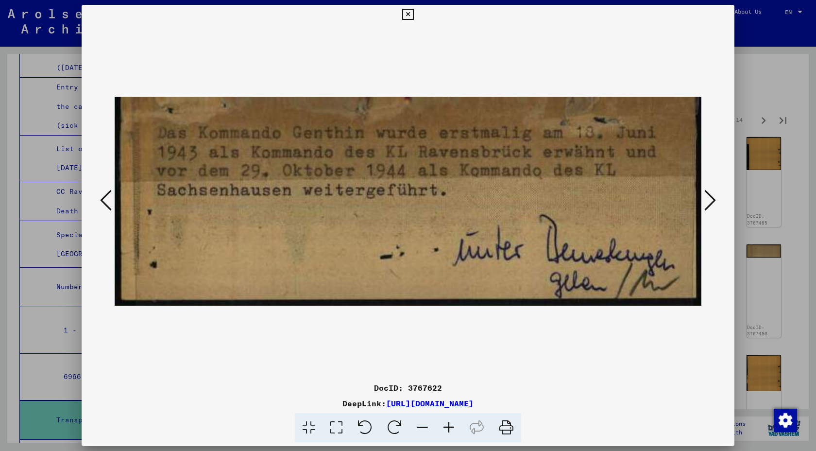
click at [708, 201] on icon at bounding box center [710, 200] width 12 height 23
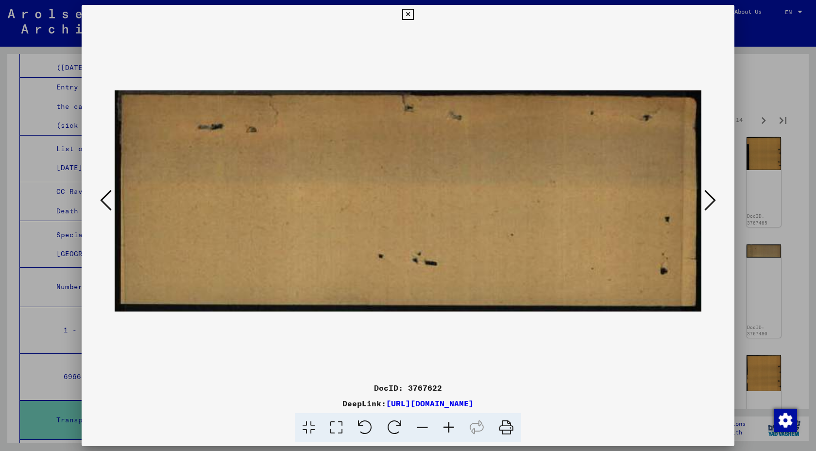
click at [708, 201] on icon at bounding box center [710, 200] width 12 height 23
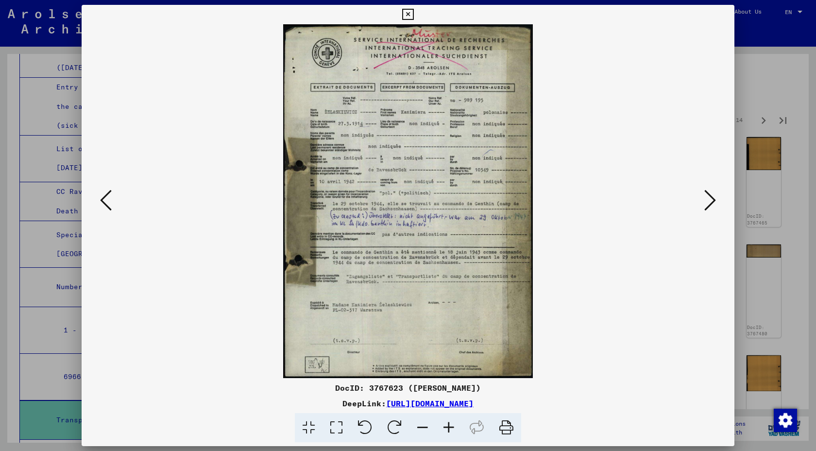
click at [708, 201] on icon at bounding box center [710, 200] width 12 height 23
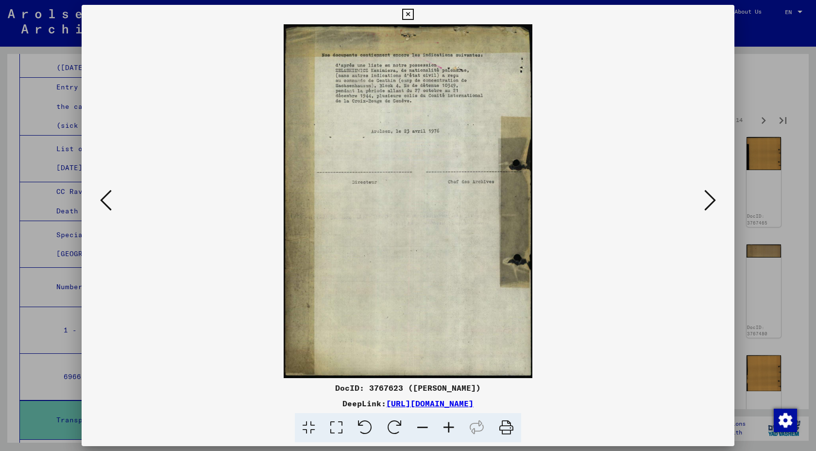
click at [708, 201] on icon at bounding box center [710, 200] width 12 height 23
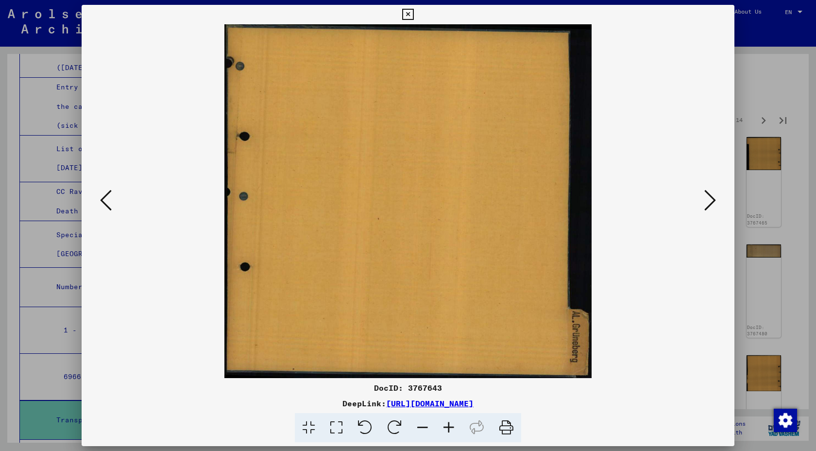
click at [708, 201] on icon at bounding box center [710, 200] width 12 height 23
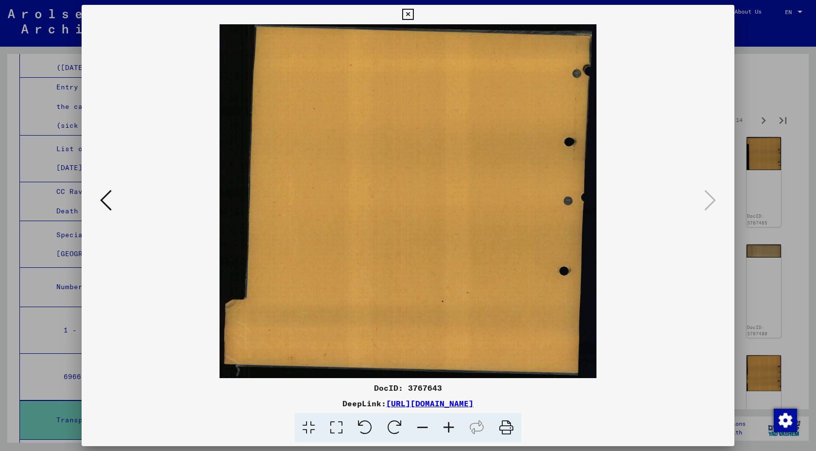
click at [408, 16] on icon at bounding box center [407, 15] width 11 height 12
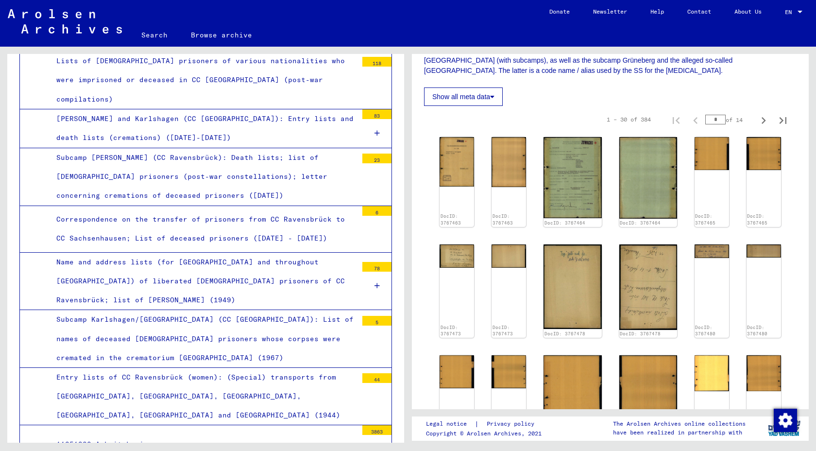
scroll to position [4628, 0]
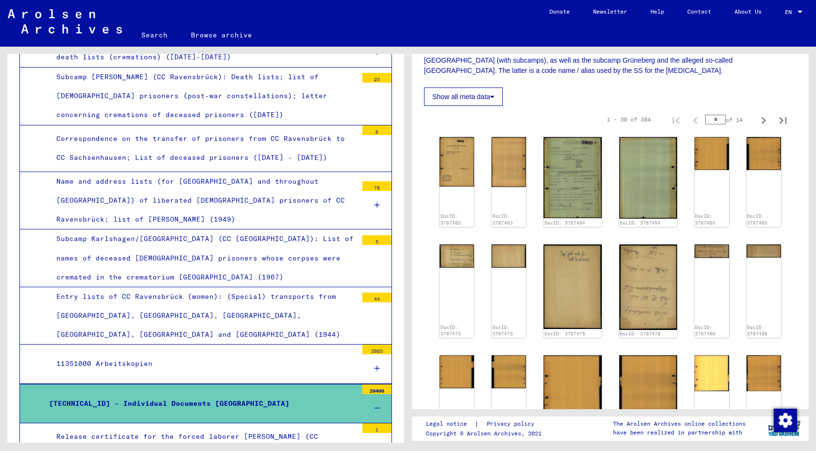
scroll to position [4707, 0]
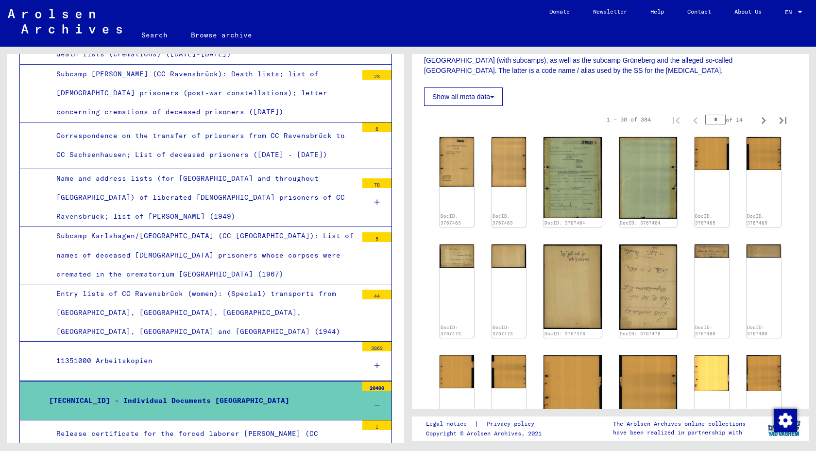
click at [252, 413] on div "Release certificate for the forced laborer [PERSON_NAME] (CC Ravensbrück) with …" at bounding box center [203, 443] width 309 height 38
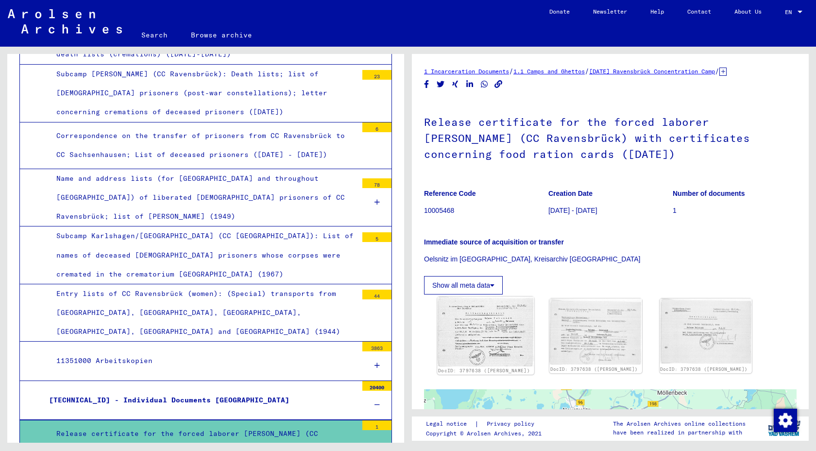
click at [487, 318] on img at bounding box center [485, 331] width 97 height 70
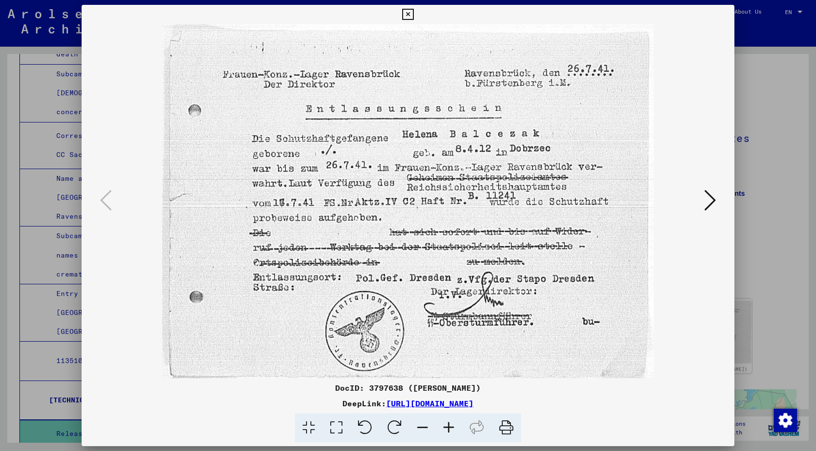
click at [707, 201] on icon at bounding box center [710, 200] width 12 height 23
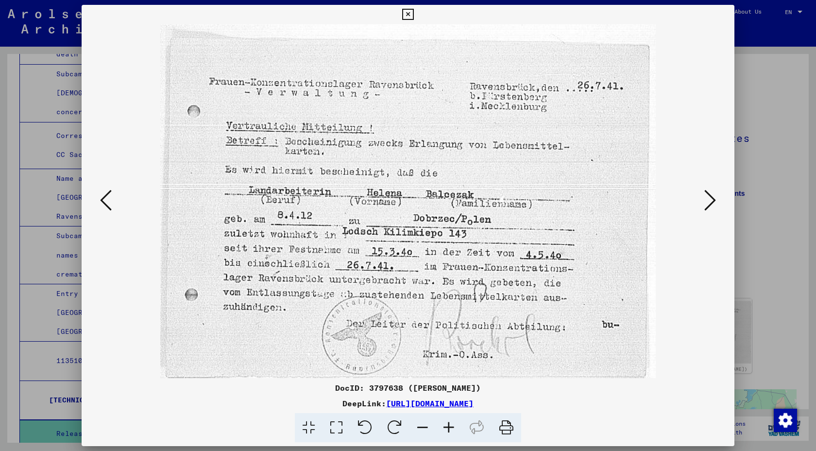
click at [707, 201] on icon at bounding box center [710, 200] width 12 height 23
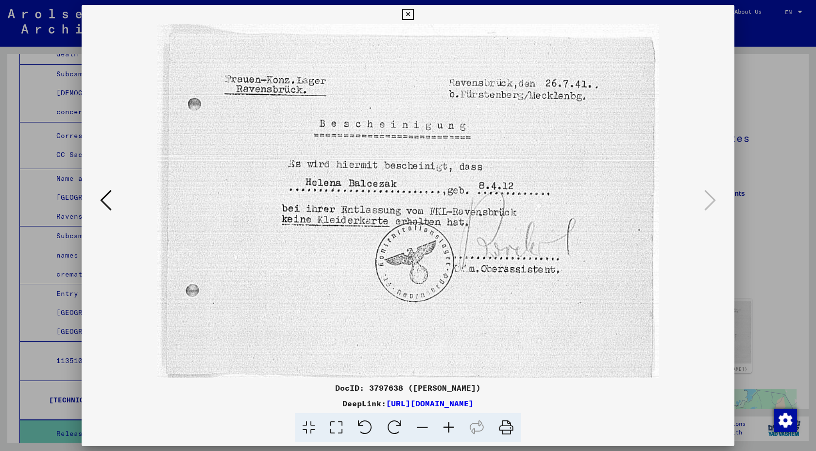
click at [412, 14] on icon at bounding box center [407, 15] width 11 height 12
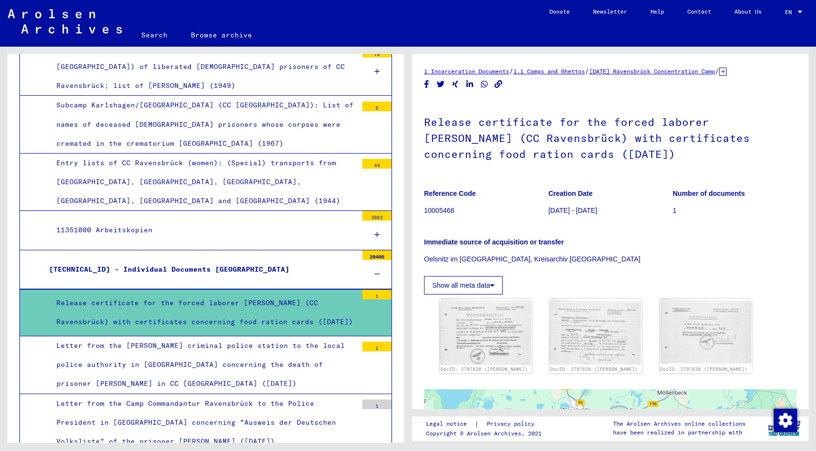
scroll to position [4838, 0]
click at [202, 394] on div "Letter from the Camp Commandantur Ravensbrück to the Police President in [GEOGR…" at bounding box center [203, 422] width 309 height 57
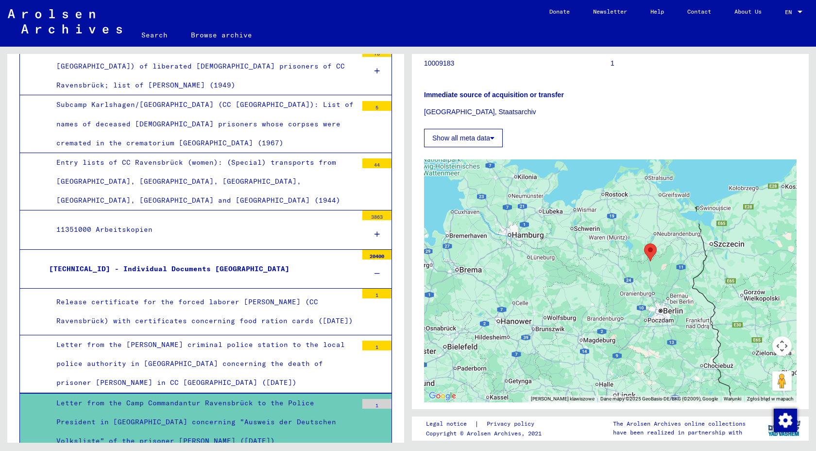
scroll to position [160, 0]
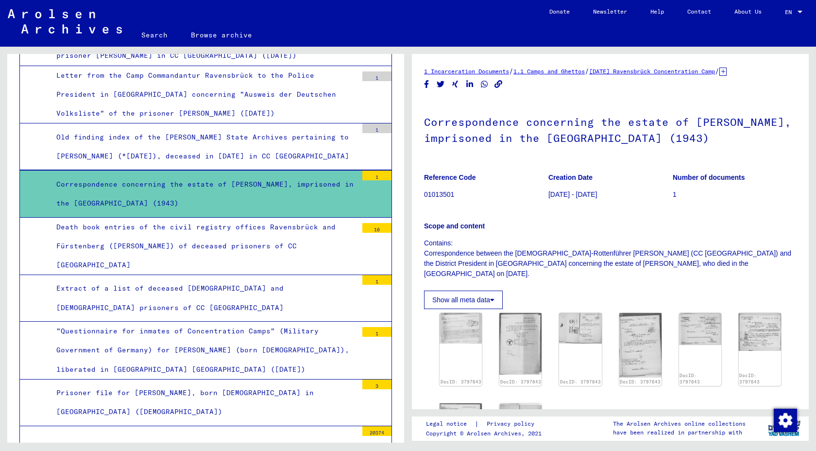
scroll to position [5175, 0]
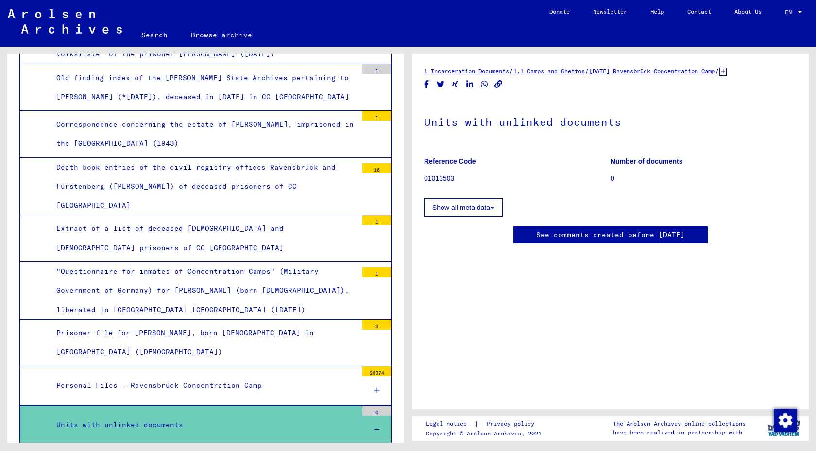
scroll to position [5225, 0]
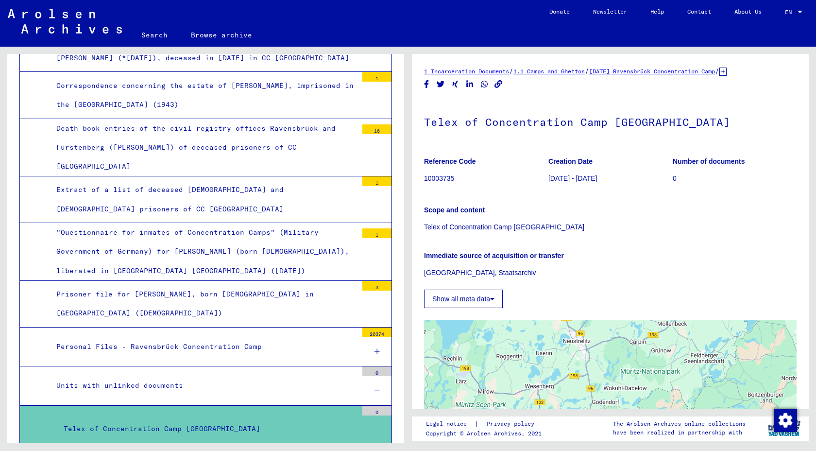
scroll to position [5265, 0]
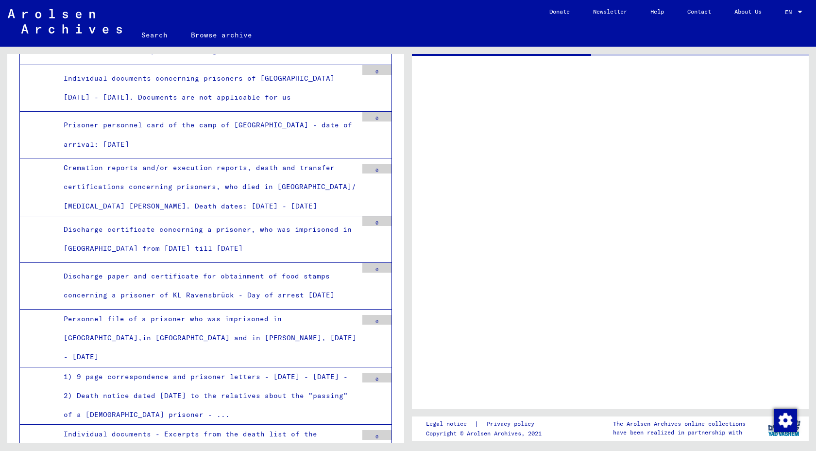
scroll to position [5697, 0]
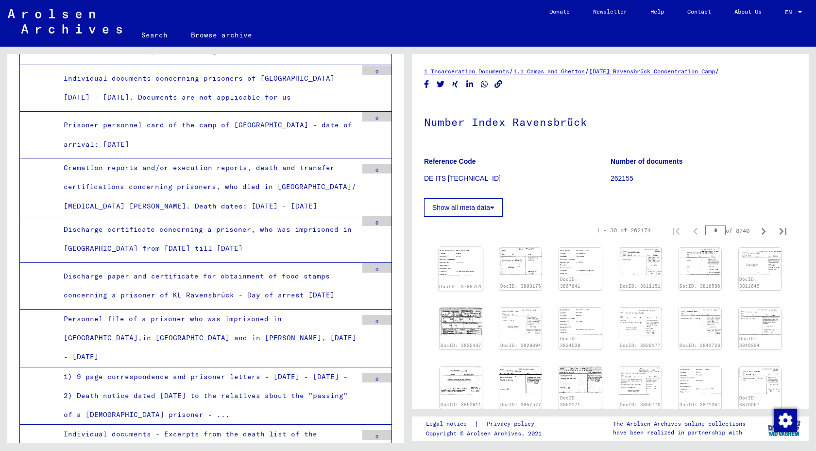
click at [465, 263] on img at bounding box center [461, 261] width 45 height 29
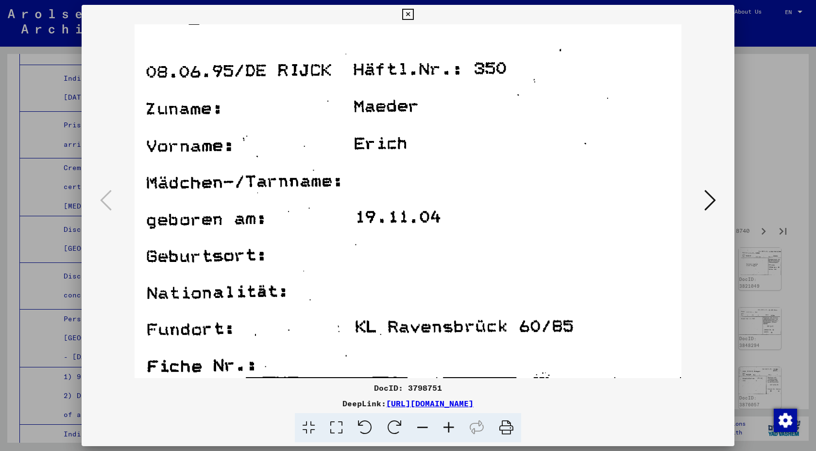
click at [713, 198] on icon at bounding box center [710, 200] width 12 height 23
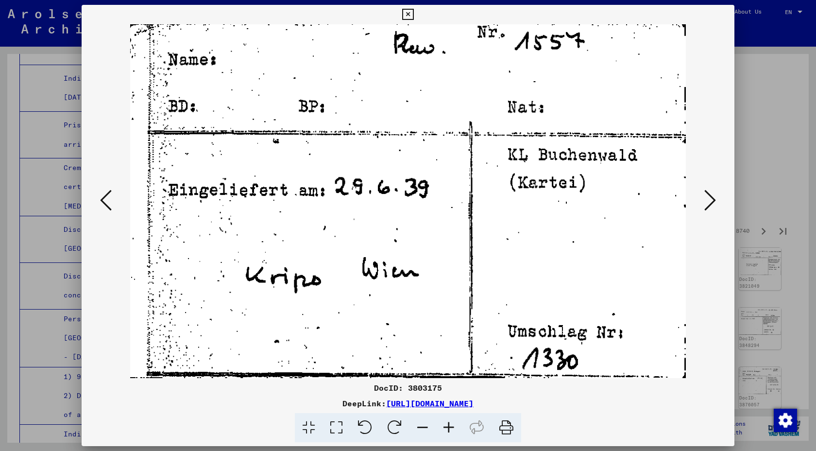
click at [713, 198] on icon at bounding box center [710, 200] width 12 height 23
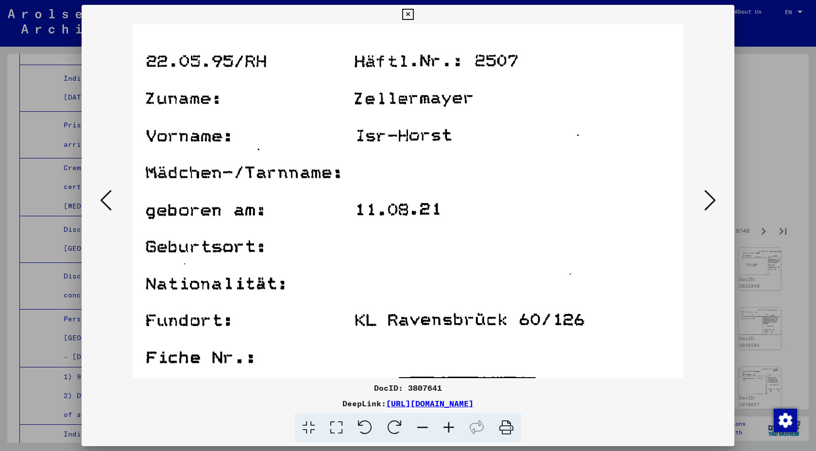
click at [713, 198] on icon at bounding box center [710, 200] width 12 height 23
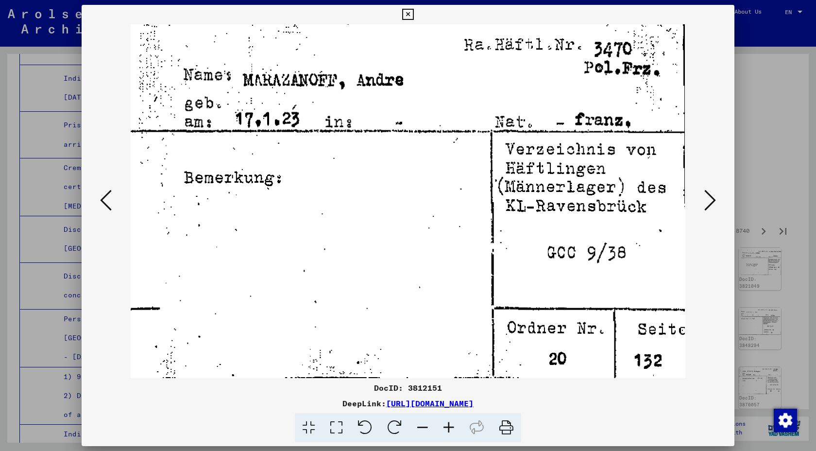
click at [713, 198] on icon at bounding box center [710, 200] width 12 height 23
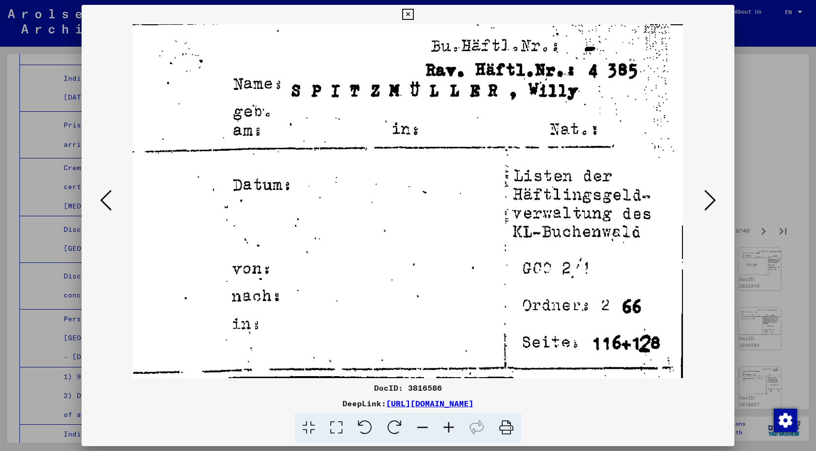
click at [713, 198] on icon at bounding box center [710, 200] width 12 height 23
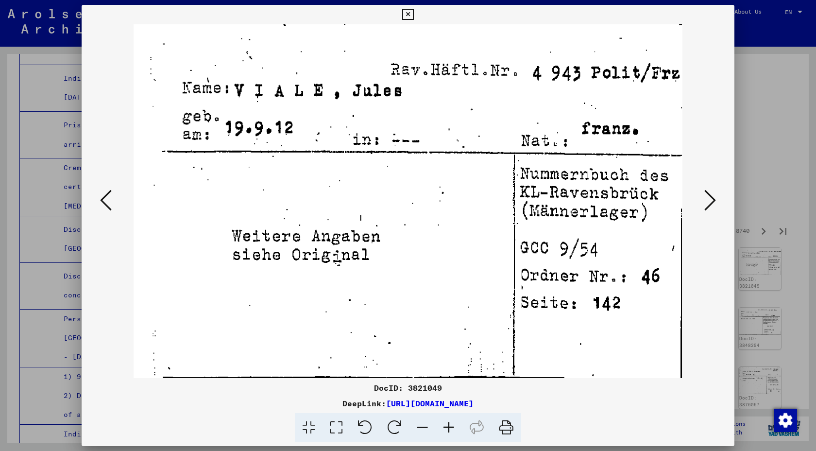
click at [713, 198] on icon at bounding box center [710, 200] width 12 height 23
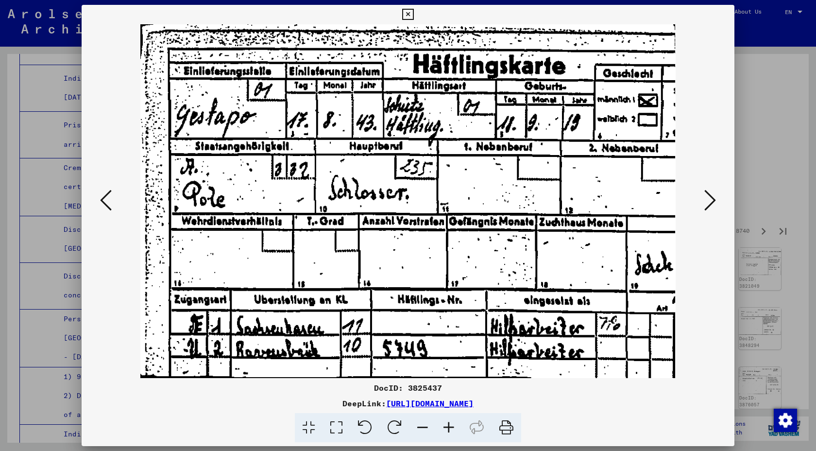
click at [713, 198] on icon at bounding box center [710, 200] width 12 height 23
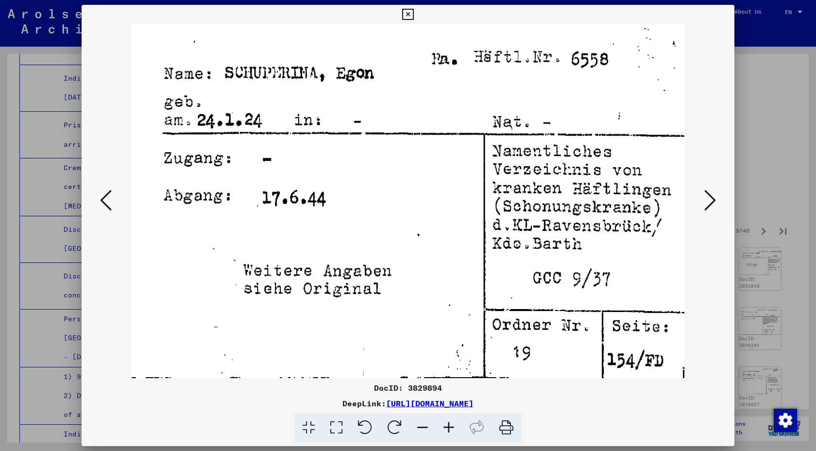
click at [713, 198] on icon at bounding box center [710, 200] width 12 height 23
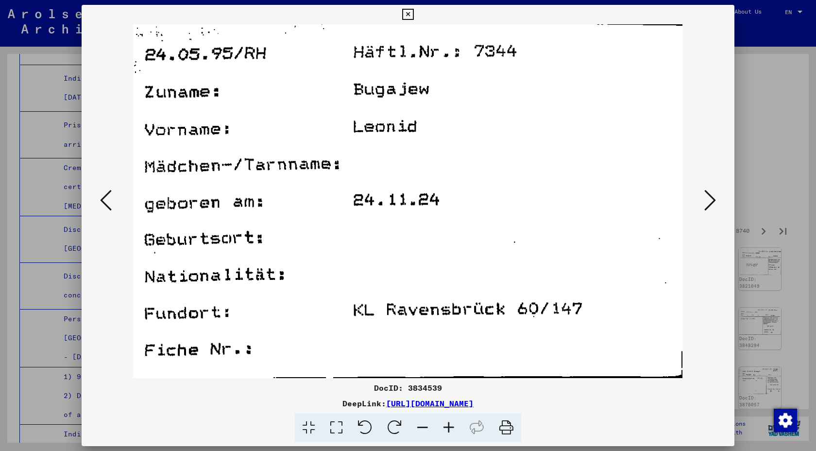
click at [713, 198] on icon at bounding box center [710, 200] width 12 height 23
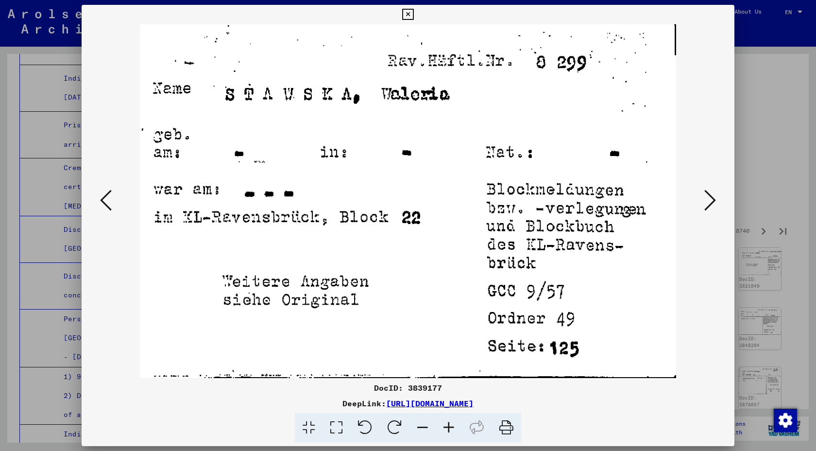
click at [713, 198] on icon at bounding box center [710, 200] width 12 height 23
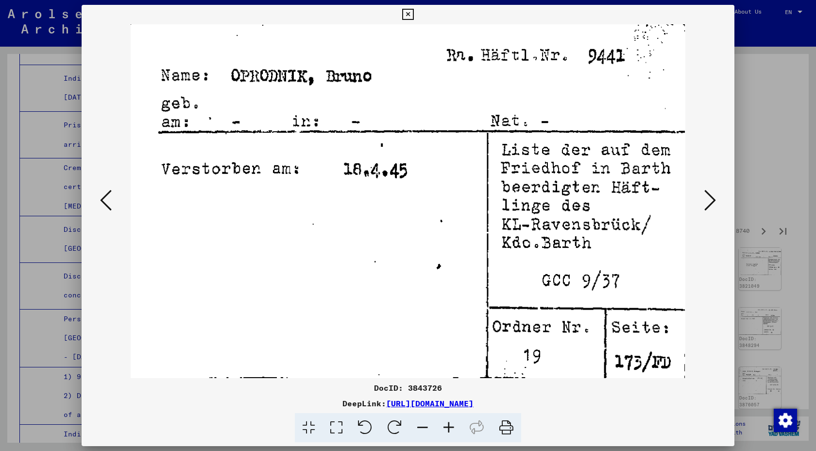
click at [713, 198] on icon at bounding box center [710, 200] width 12 height 23
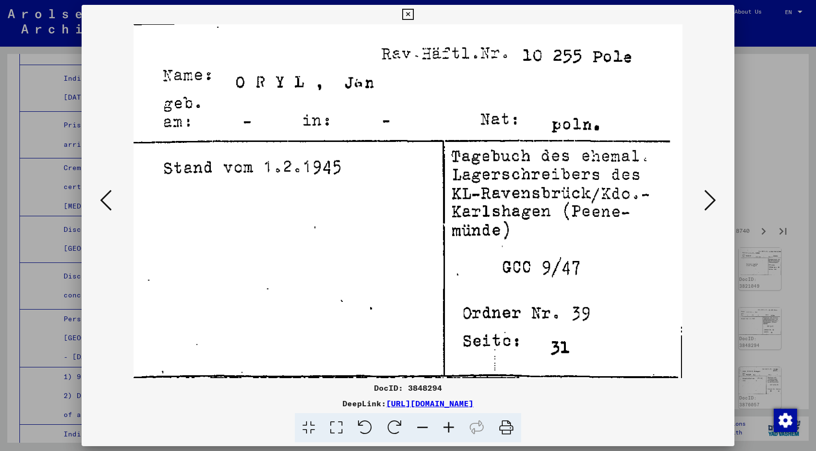
click at [713, 198] on icon at bounding box center [710, 200] width 12 height 23
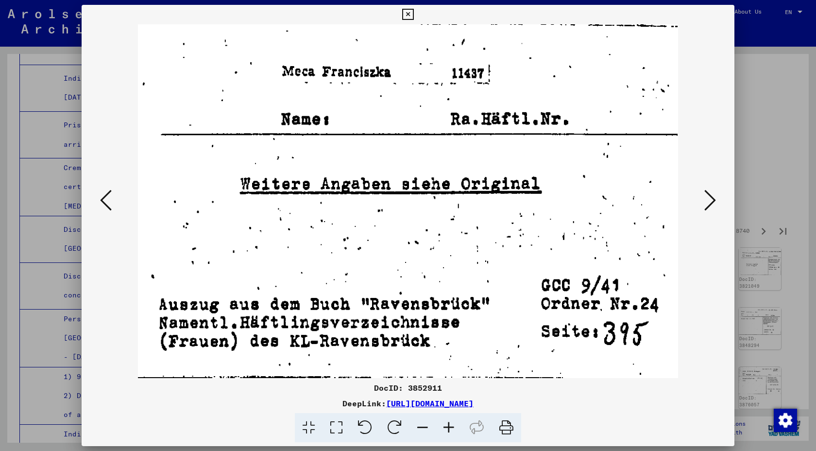
click at [713, 198] on icon at bounding box center [710, 200] width 12 height 23
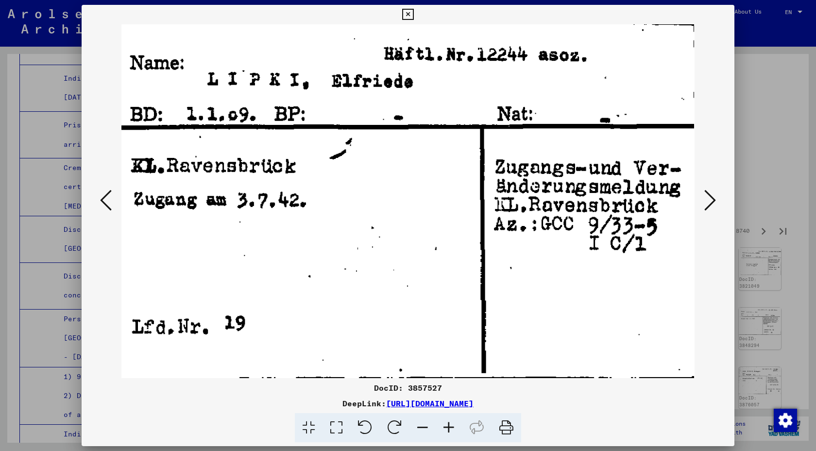
click at [713, 198] on icon at bounding box center [710, 200] width 12 height 23
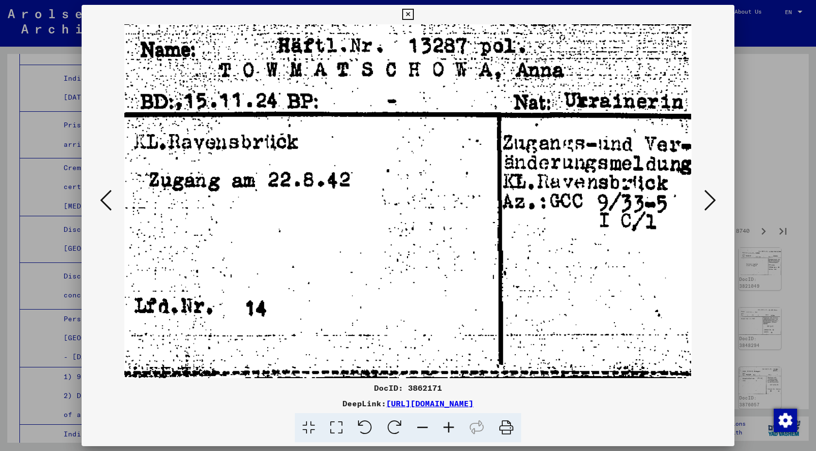
click at [713, 198] on icon at bounding box center [710, 200] width 12 height 23
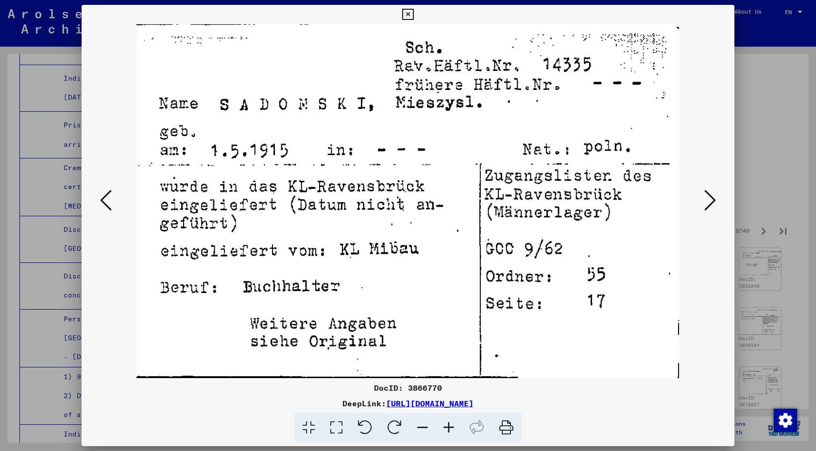
click at [713, 198] on icon at bounding box center [710, 200] width 12 height 23
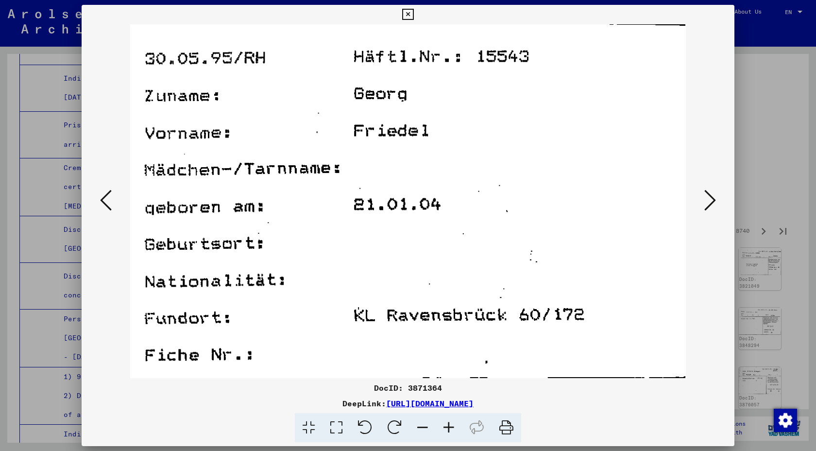
click at [713, 198] on icon at bounding box center [710, 200] width 12 height 23
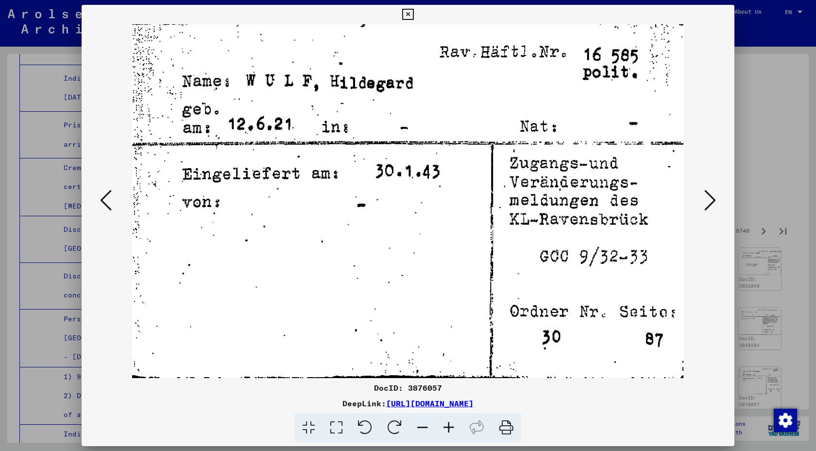
click at [713, 198] on icon at bounding box center [710, 200] width 12 height 23
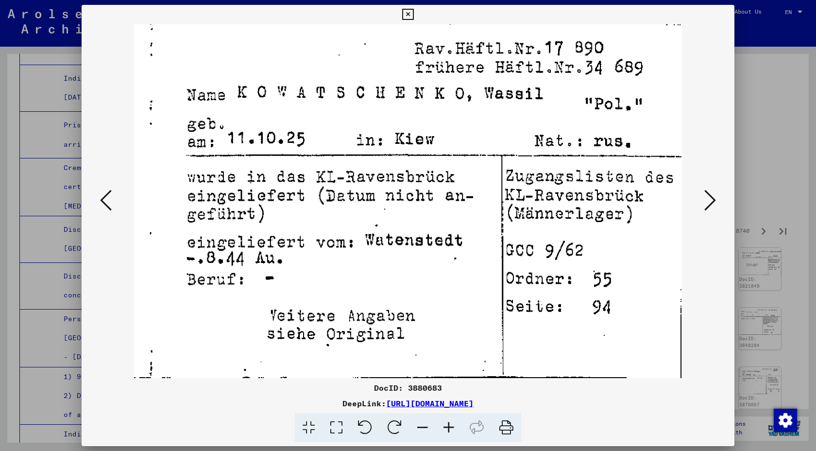
click at [713, 198] on icon at bounding box center [710, 200] width 12 height 23
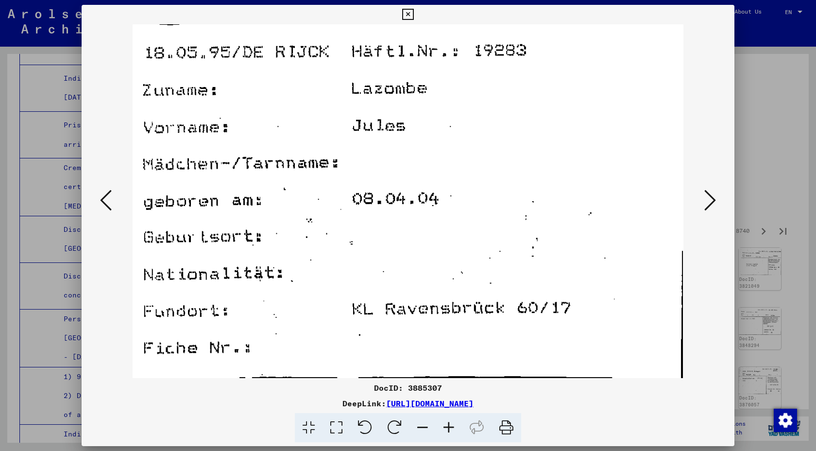
click at [713, 198] on icon at bounding box center [710, 200] width 12 height 23
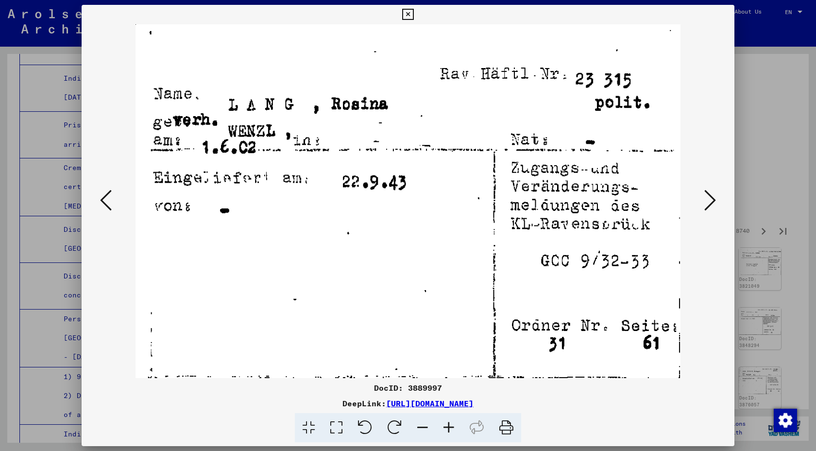
click at [415, 18] on button at bounding box center [407, 14] width 17 height 19
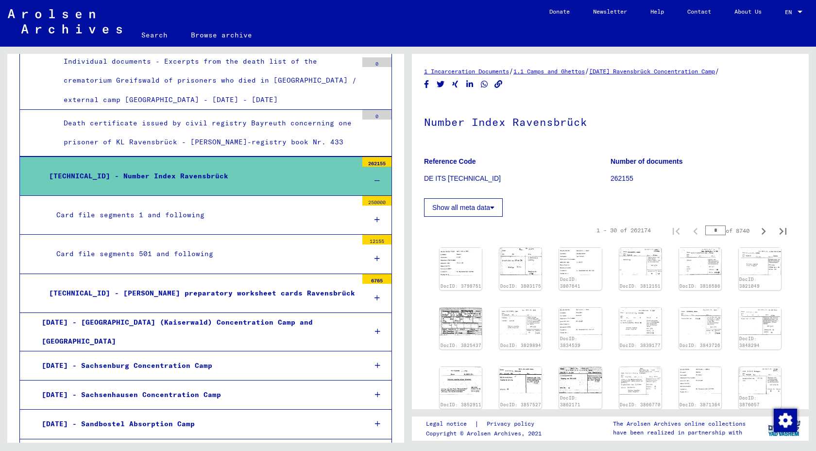
scroll to position [6073, 0]
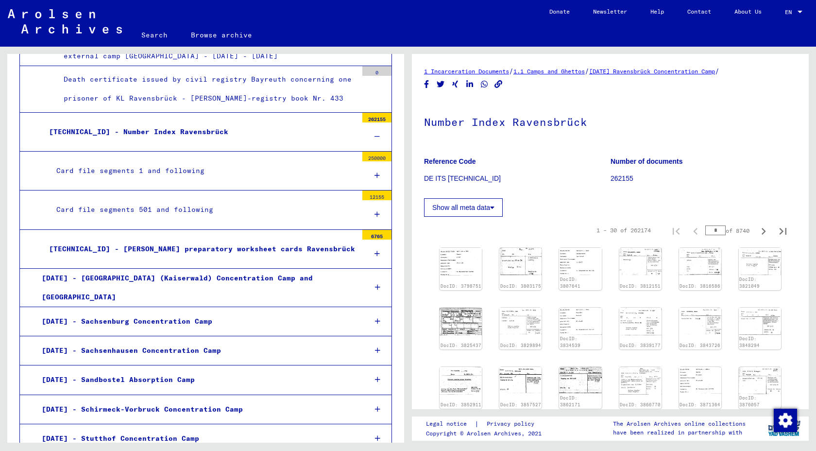
scroll to position [6120, 0]
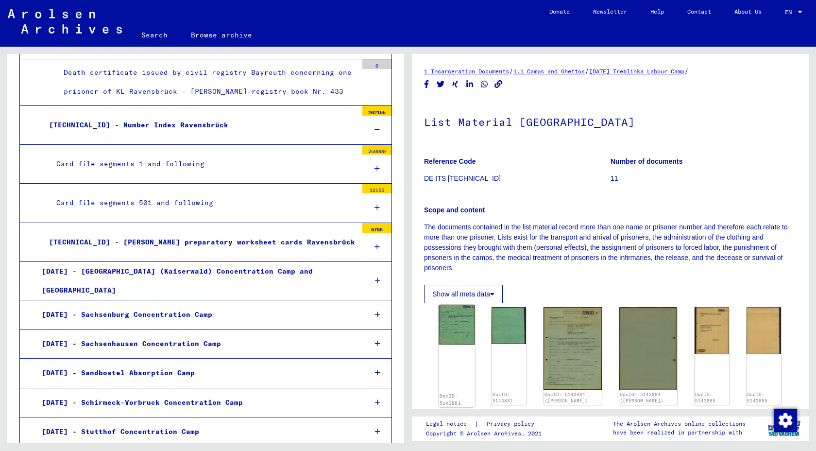
click at [468, 329] on img at bounding box center [457, 325] width 36 height 40
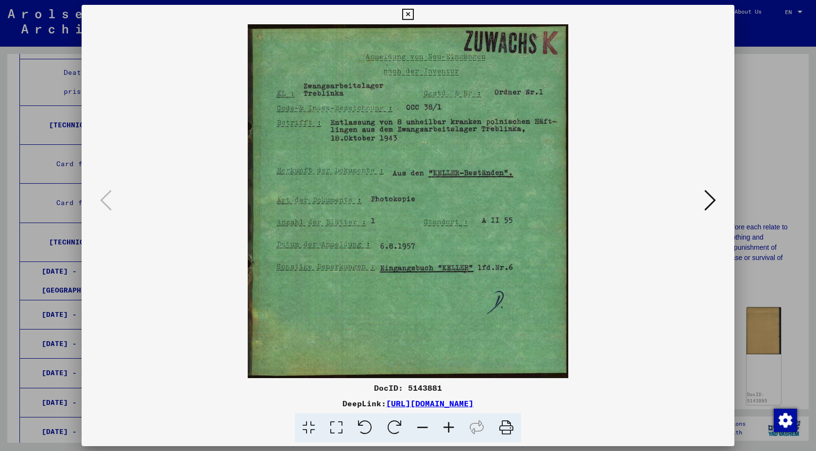
click at [706, 197] on icon at bounding box center [710, 200] width 12 height 23
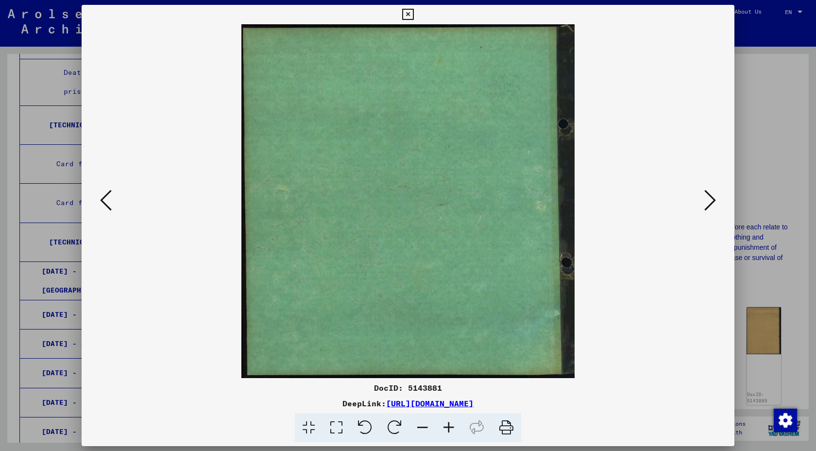
click at [706, 197] on icon at bounding box center [710, 200] width 12 height 23
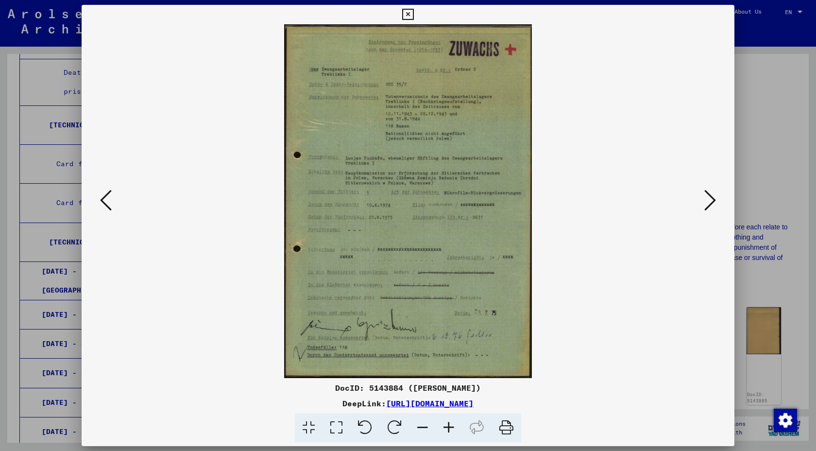
click at [706, 197] on icon at bounding box center [710, 200] width 12 height 23
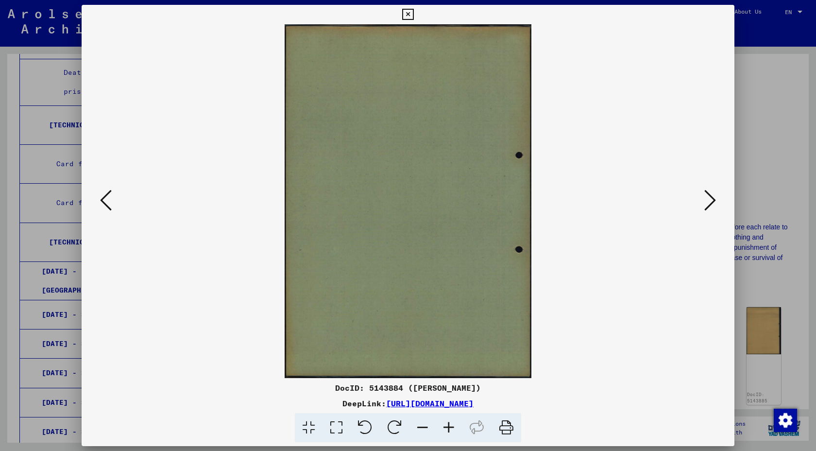
click at [706, 197] on icon at bounding box center [710, 200] width 12 height 23
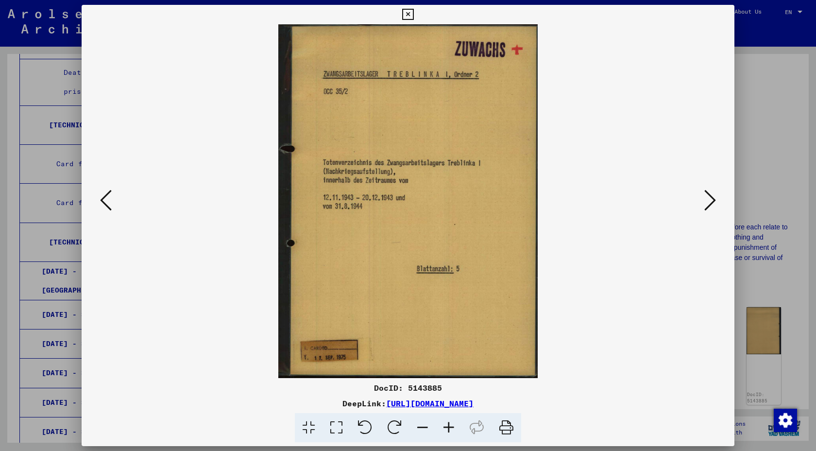
click at [706, 197] on icon at bounding box center [710, 200] width 12 height 23
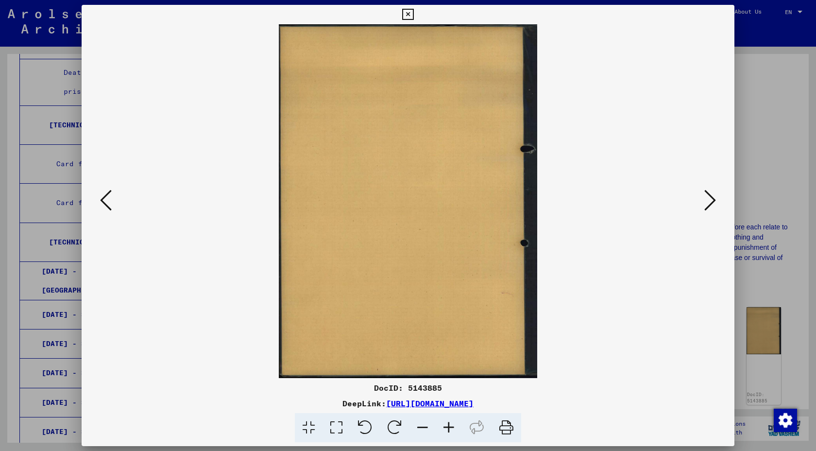
click at [706, 197] on icon at bounding box center [710, 200] width 12 height 23
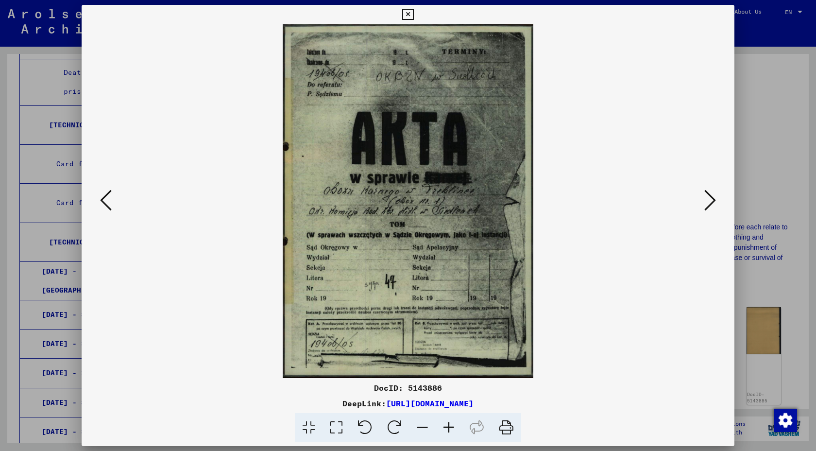
click at [706, 197] on icon at bounding box center [710, 200] width 12 height 23
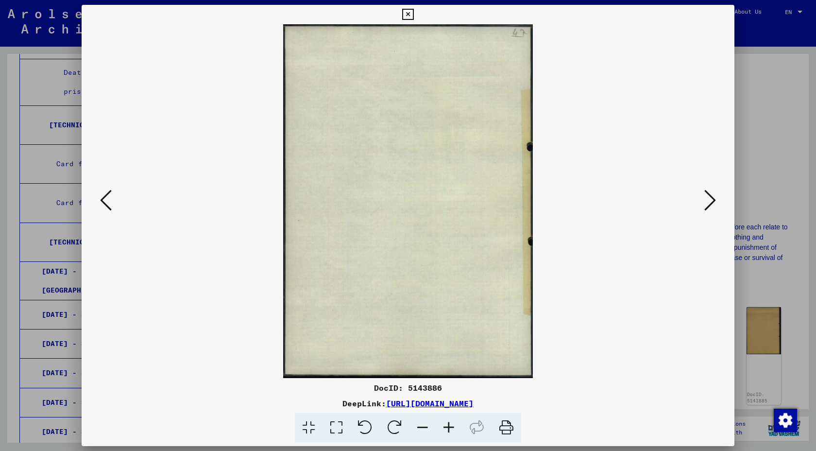
click at [706, 197] on icon at bounding box center [710, 200] width 12 height 23
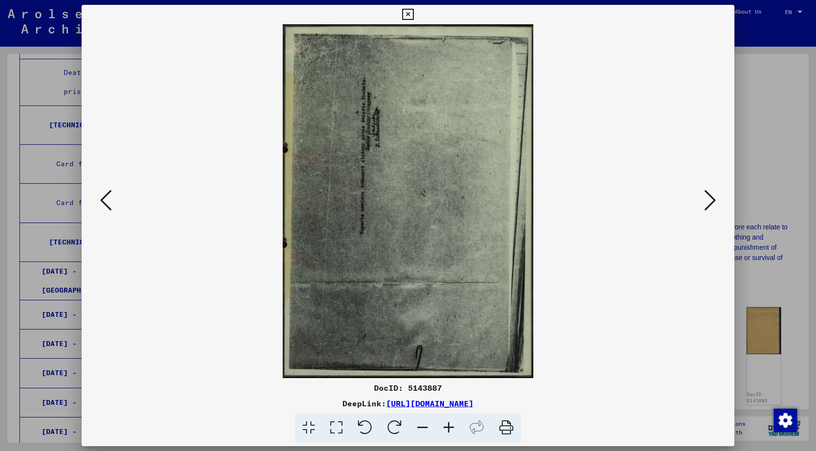
click at [706, 197] on icon at bounding box center [710, 200] width 12 height 23
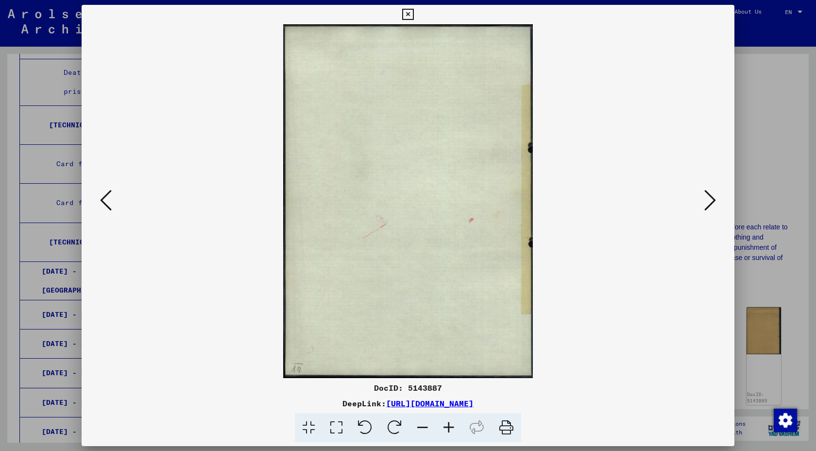
click at [706, 197] on icon at bounding box center [710, 200] width 12 height 23
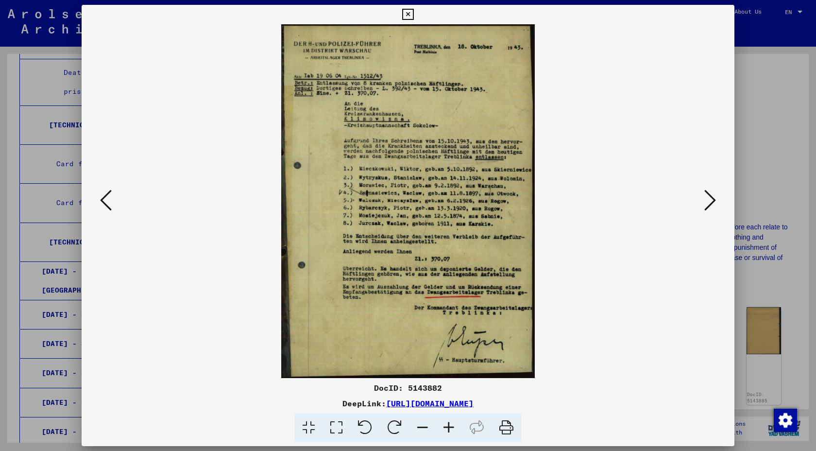
click at [709, 206] on icon at bounding box center [710, 200] width 12 height 23
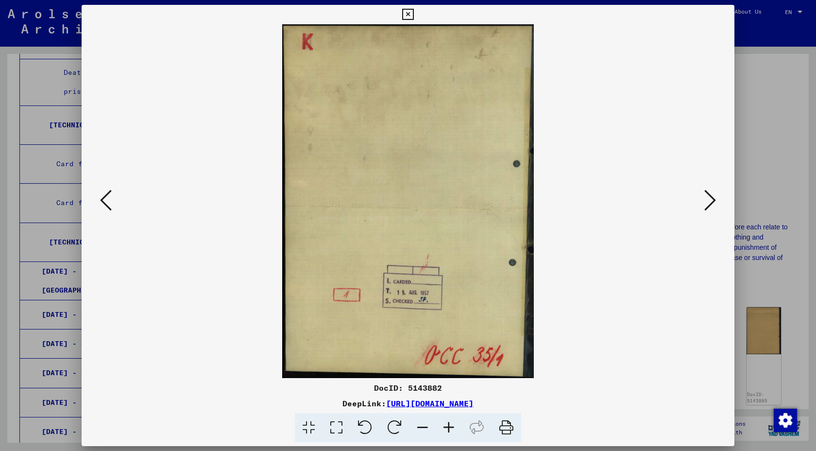
click at [709, 206] on icon at bounding box center [710, 200] width 12 height 23
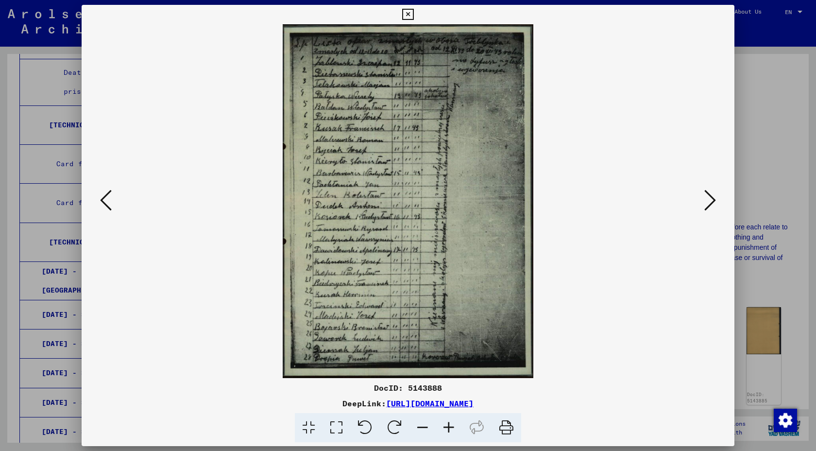
click at [709, 206] on icon at bounding box center [710, 200] width 12 height 23
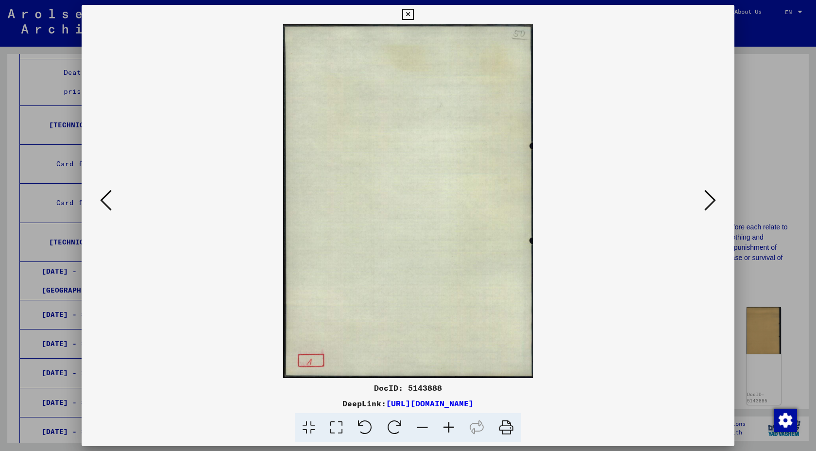
click at [709, 206] on icon at bounding box center [710, 200] width 12 height 23
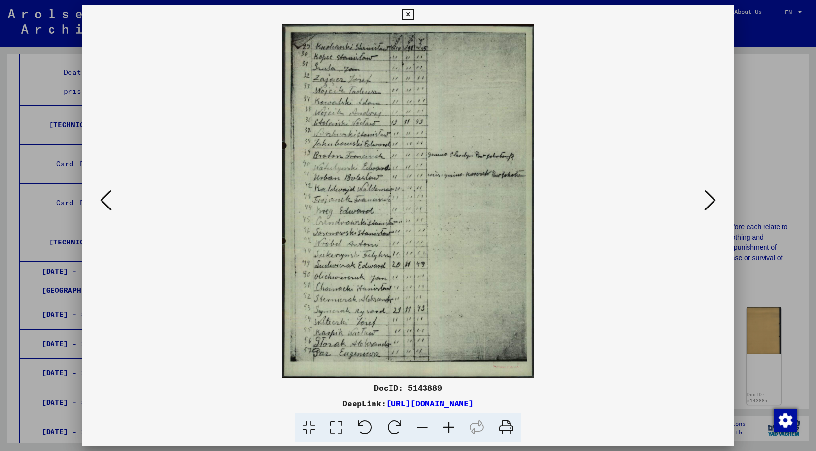
click at [709, 206] on icon at bounding box center [710, 200] width 12 height 23
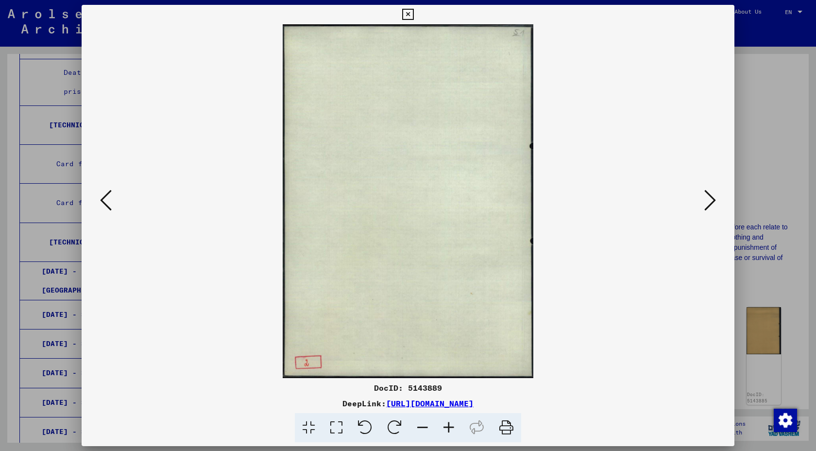
click at [709, 206] on icon at bounding box center [710, 200] width 12 height 23
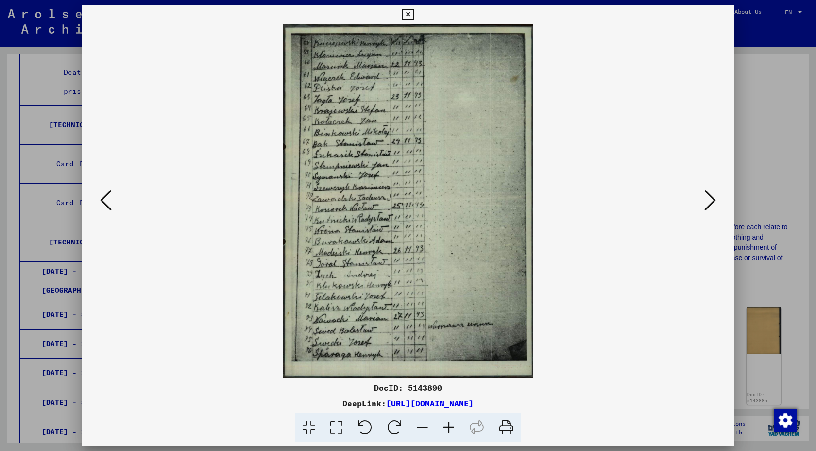
click at [405, 17] on icon at bounding box center [407, 15] width 11 height 12
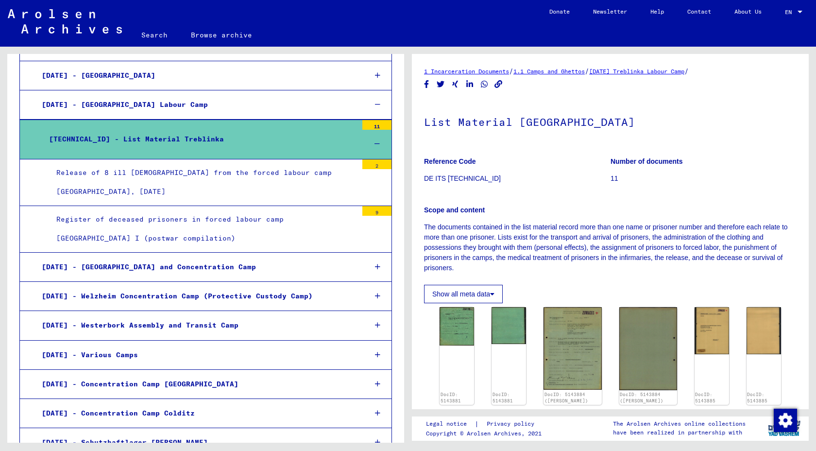
scroll to position [6508, 0]
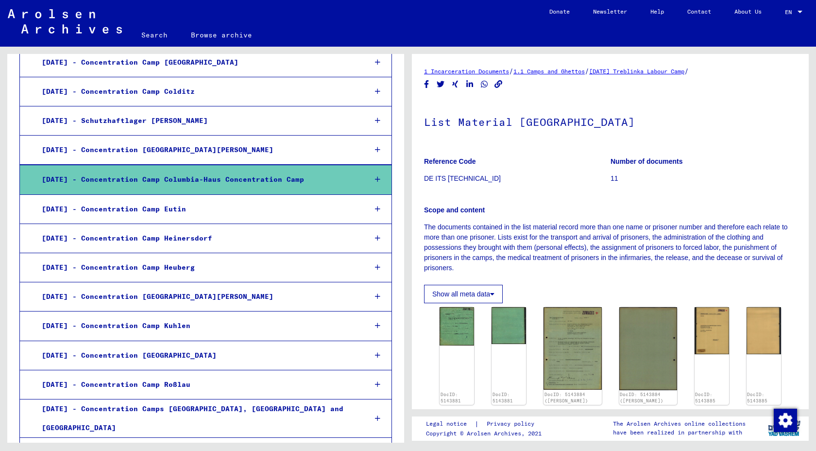
scroll to position [6835, 0]
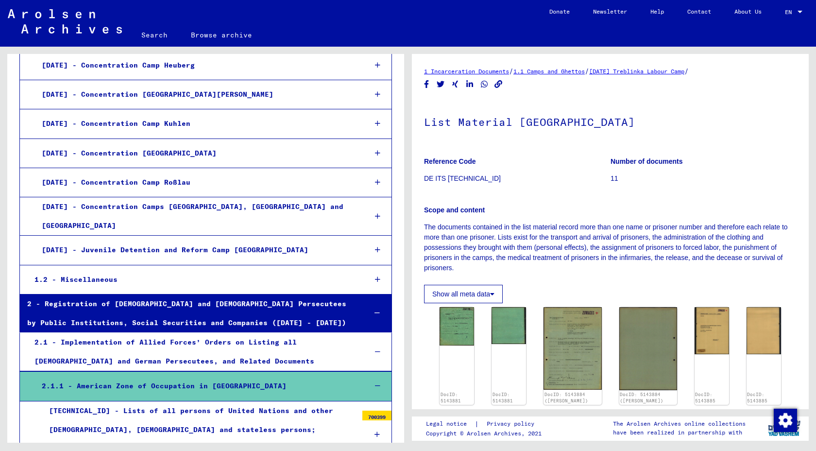
scroll to position [7034, 0]
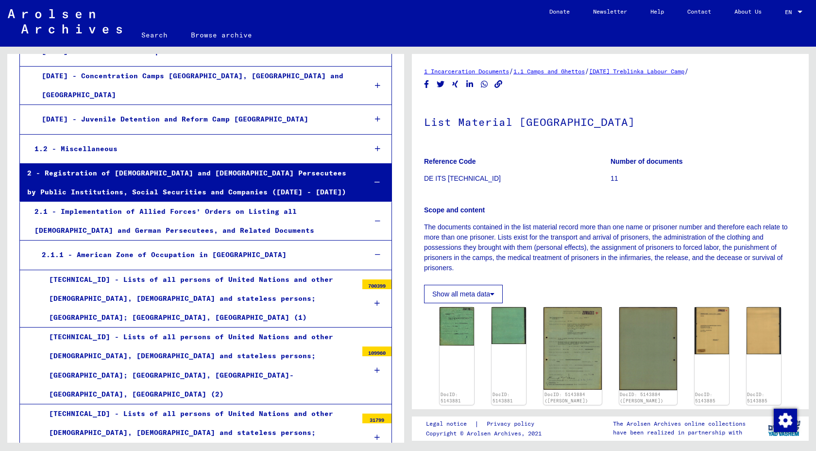
scroll to position [7161, 0]
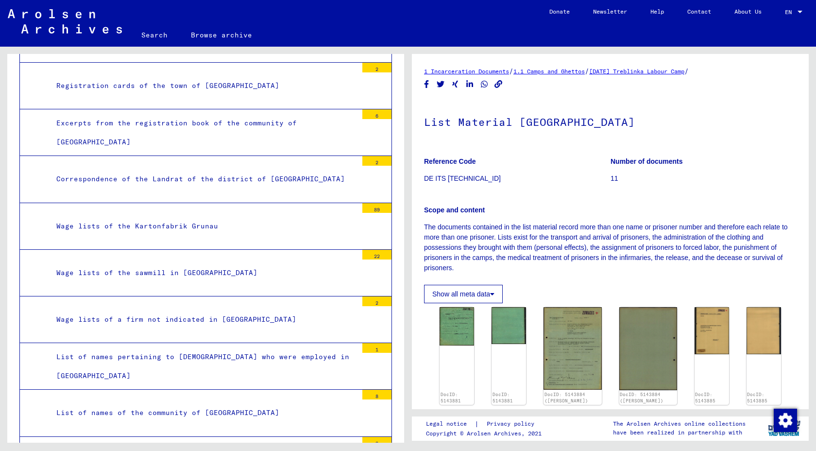
scroll to position [8775, 0]
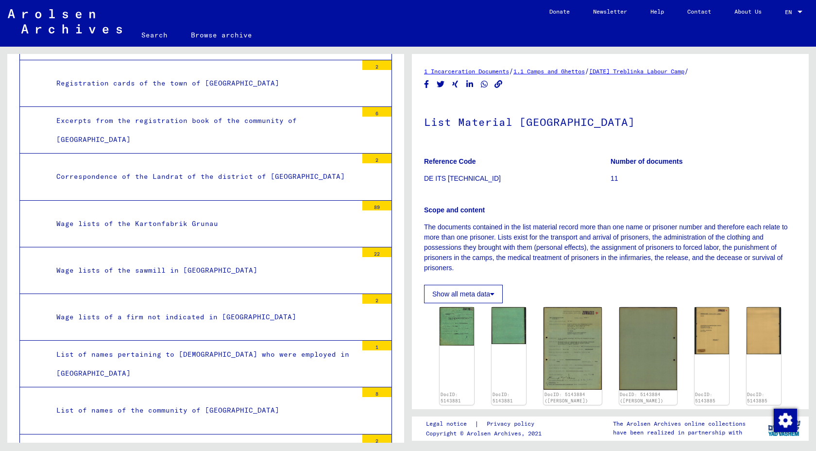
click at [173, 413] on div "Correspondence of the town of [GEOGRAPHIC_DATA]" at bounding box center [203, 457] width 309 height 19
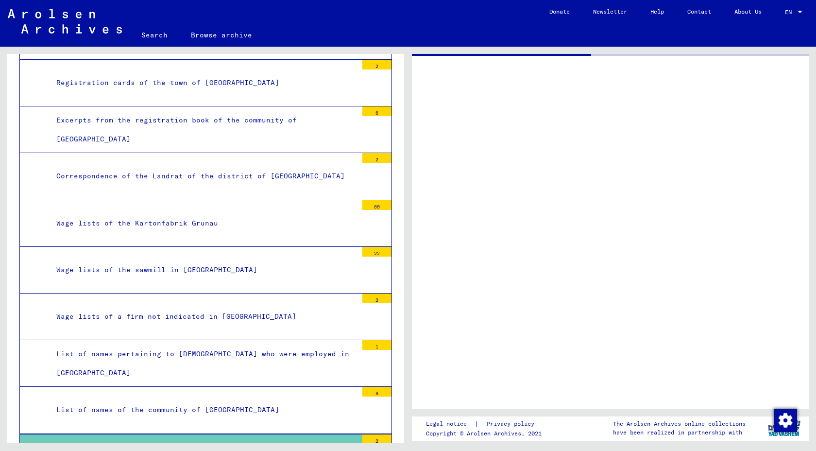
scroll to position [8775, 0]
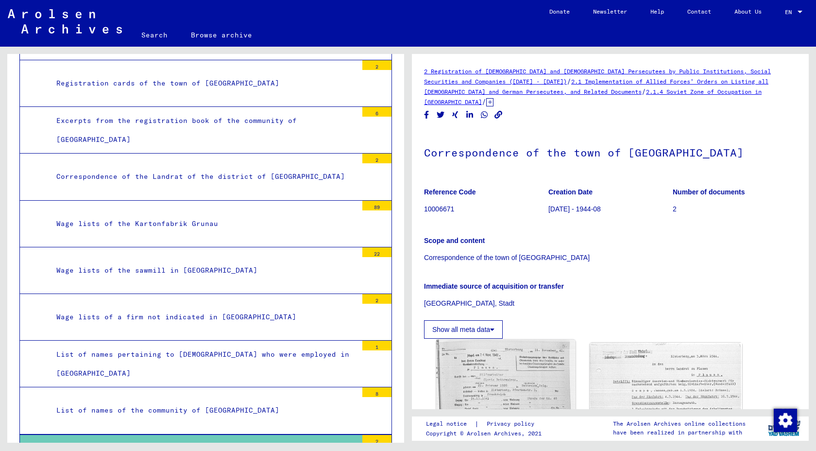
click at [497, 363] on img at bounding box center [505, 395] width 139 height 111
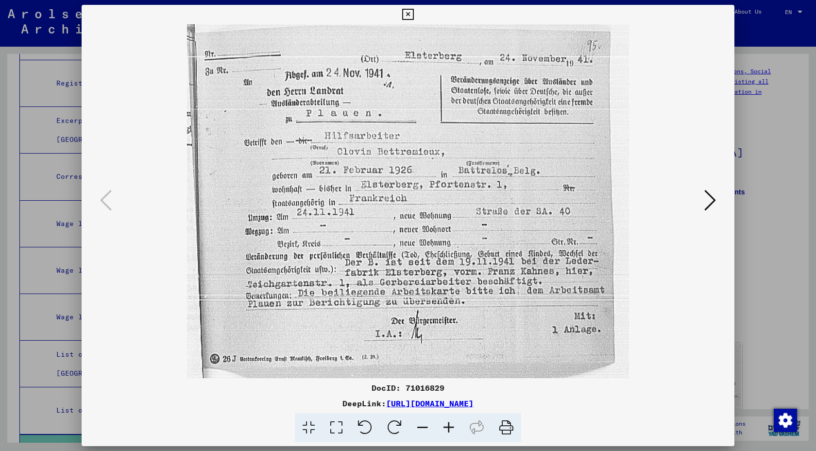
click at [406, 15] on icon at bounding box center [407, 15] width 11 height 12
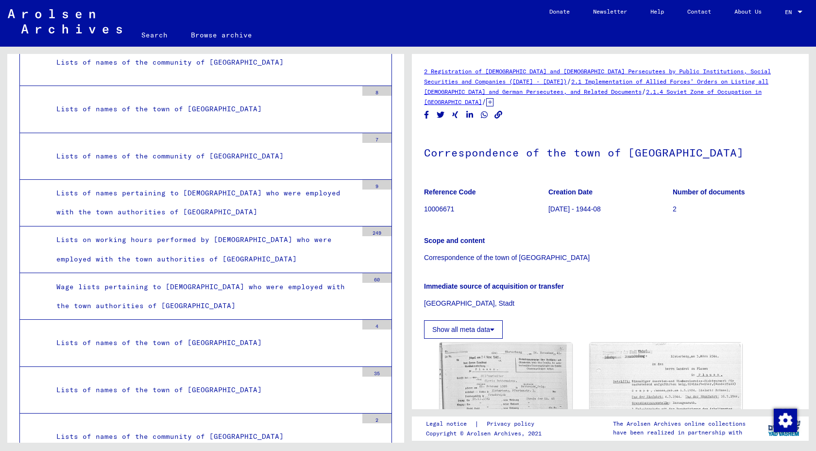
scroll to position [9594, 0]
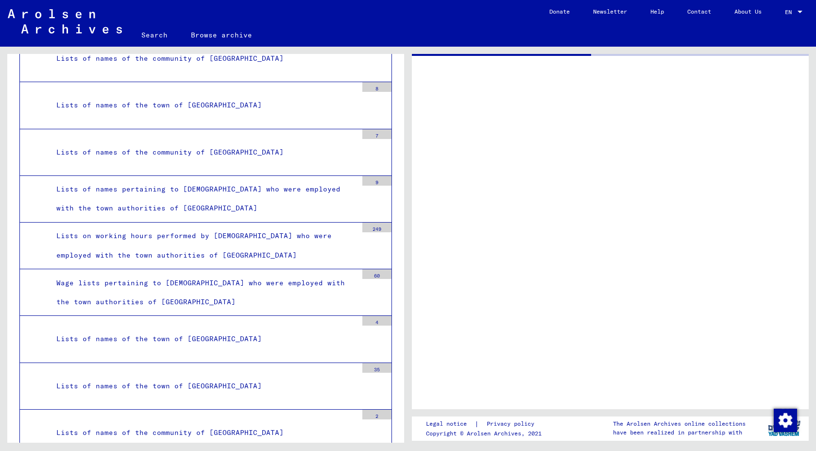
scroll to position [9594, 0]
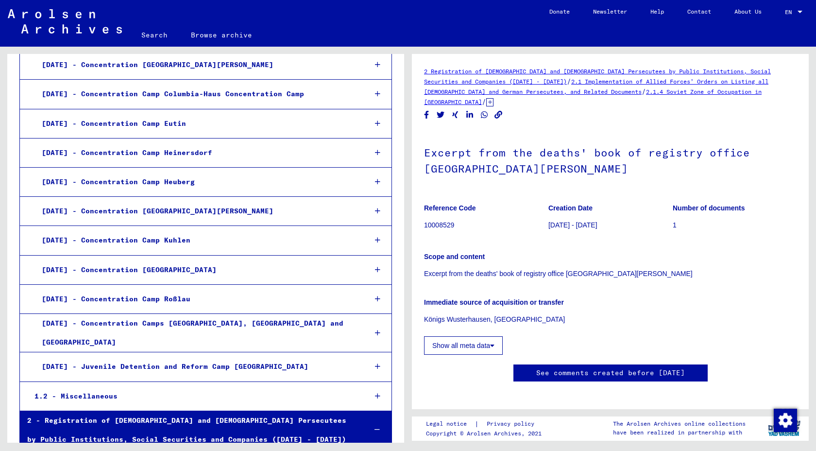
scroll to position [6906, 0]
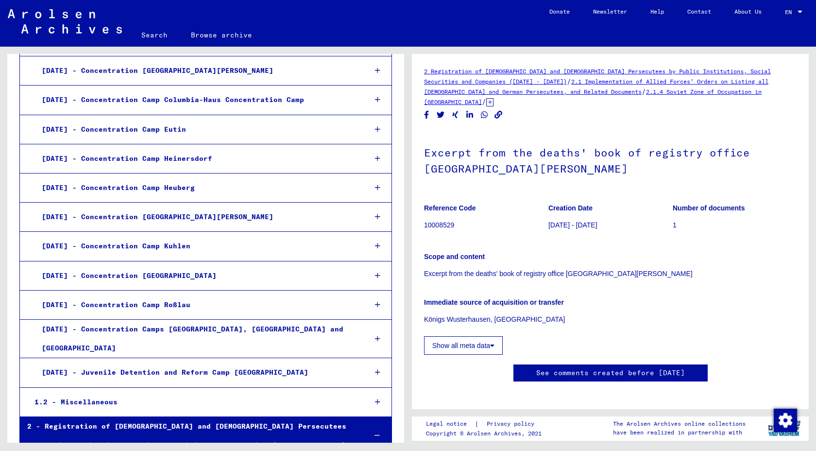
click at [376, 413] on icon at bounding box center [377, 435] width 5 height 7
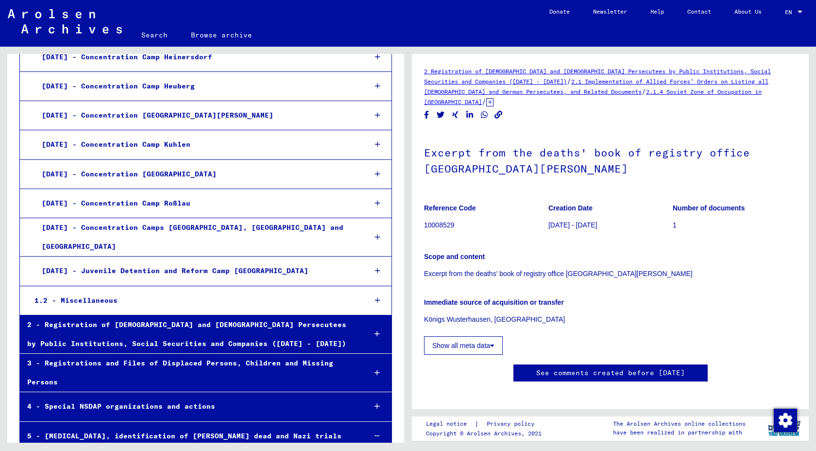
scroll to position [7010, 0]
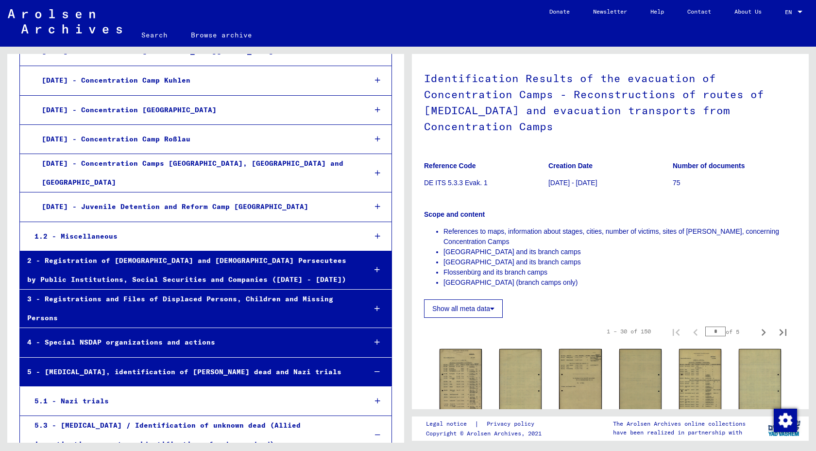
scroll to position [65, 0]
click at [465, 373] on img at bounding box center [461, 381] width 45 height 71
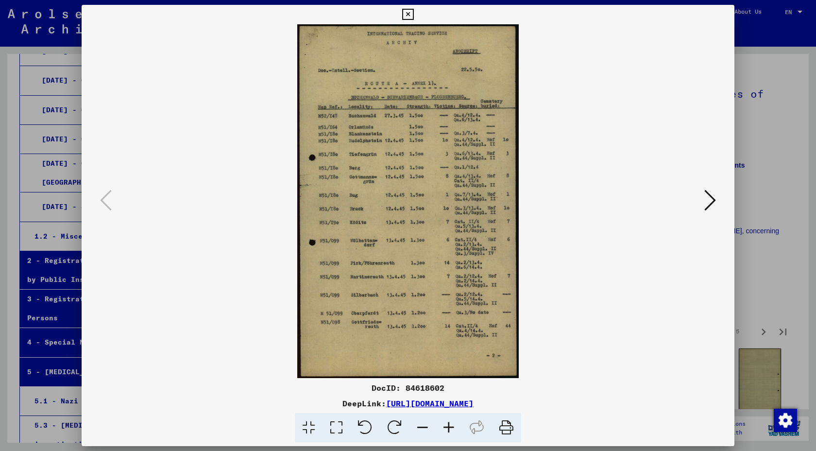
click at [703, 199] on button at bounding box center [710, 201] width 17 height 28
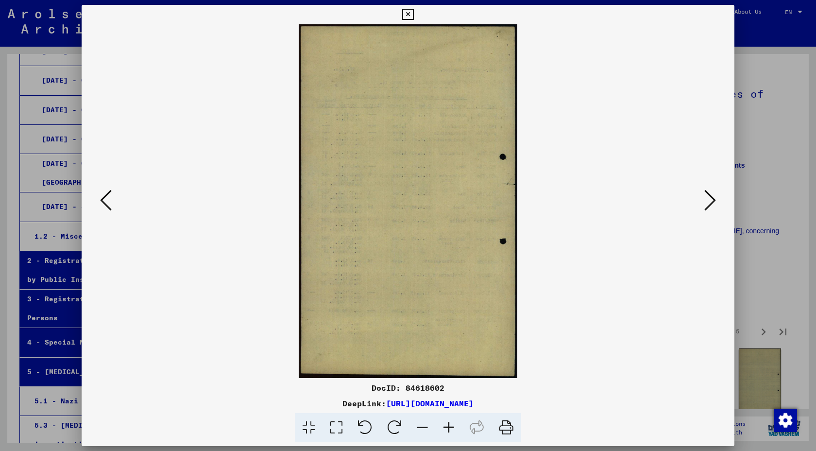
click at [703, 199] on button at bounding box center [710, 201] width 17 height 28
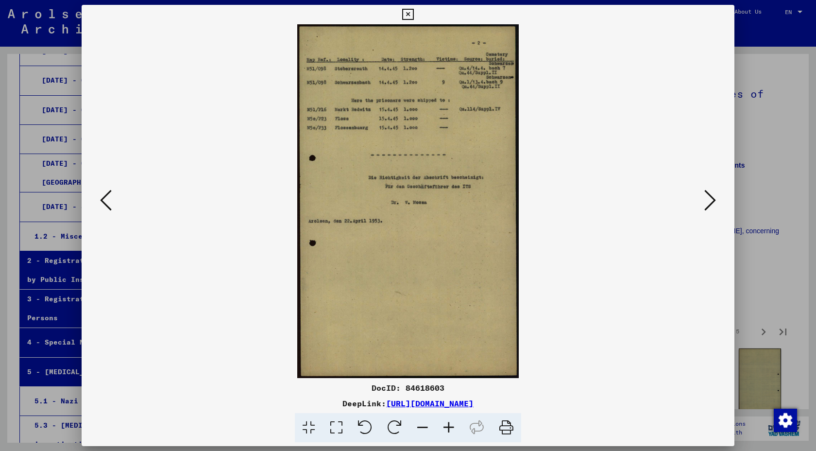
click at [703, 199] on button at bounding box center [710, 201] width 17 height 28
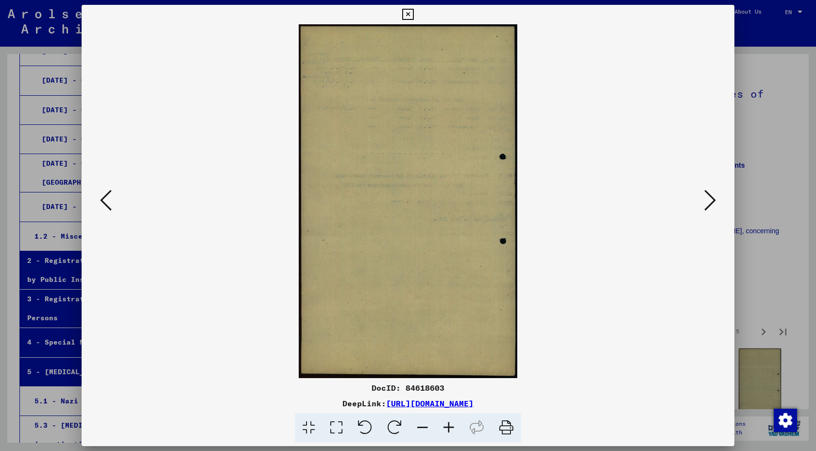
click at [703, 199] on button at bounding box center [710, 201] width 17 height 28
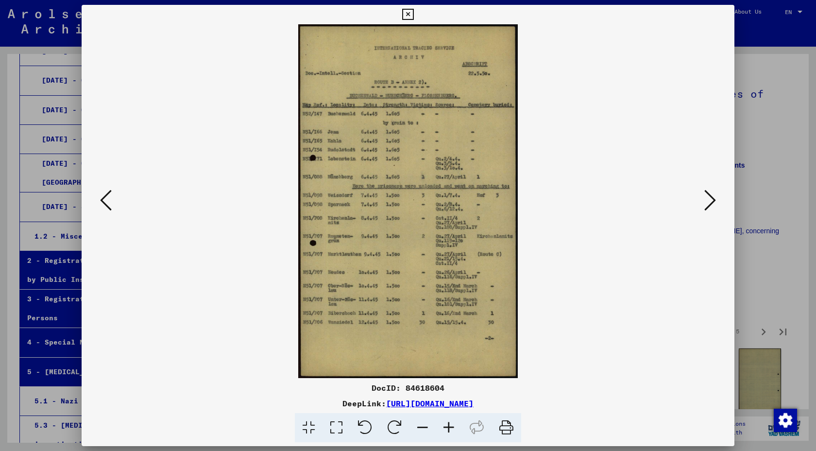
click at [703, 199] on button at bounding box center [710, 201] width 17 height 28
